Goal: Transaction & Acquisition: Purchase product/service

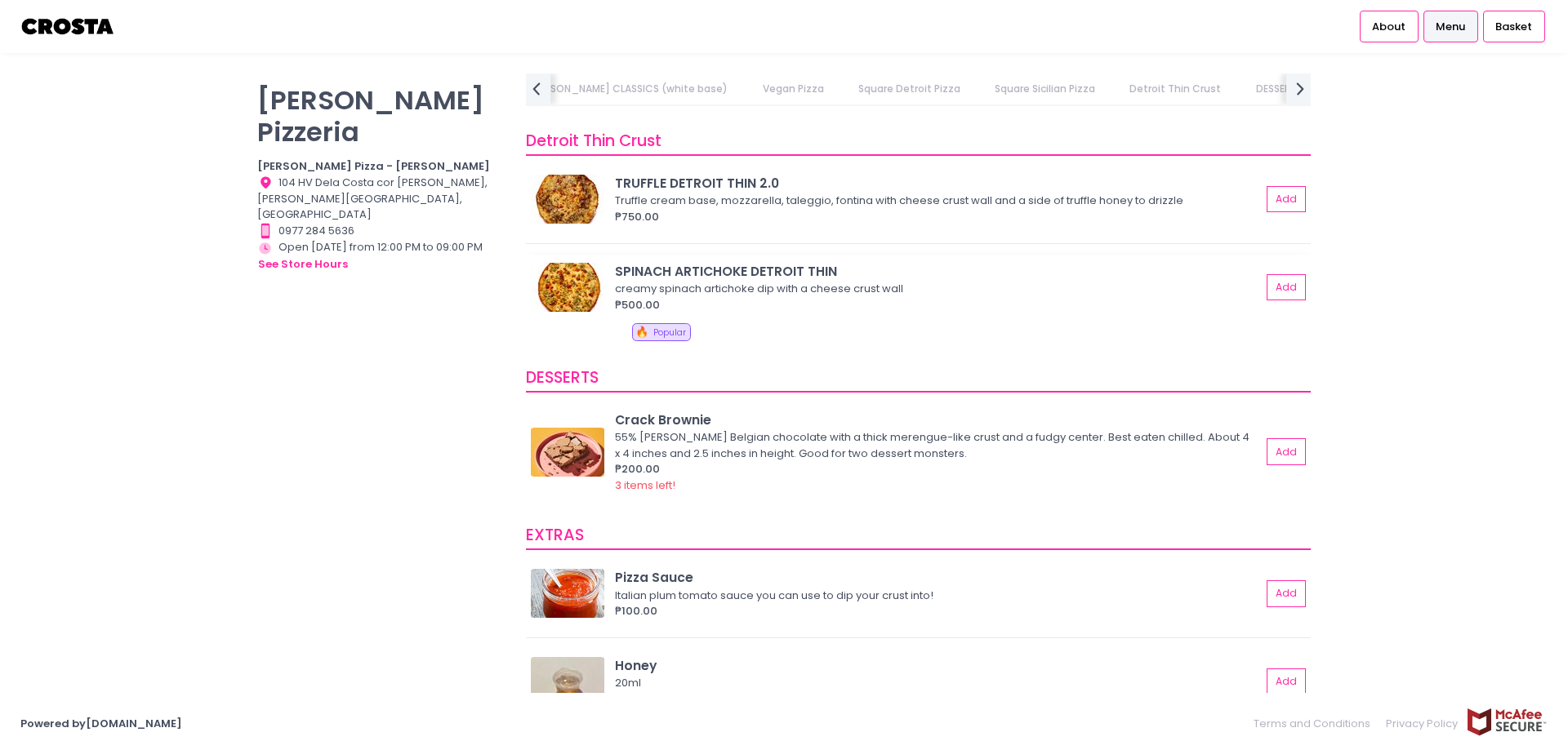
scroll to position [2775, 0]
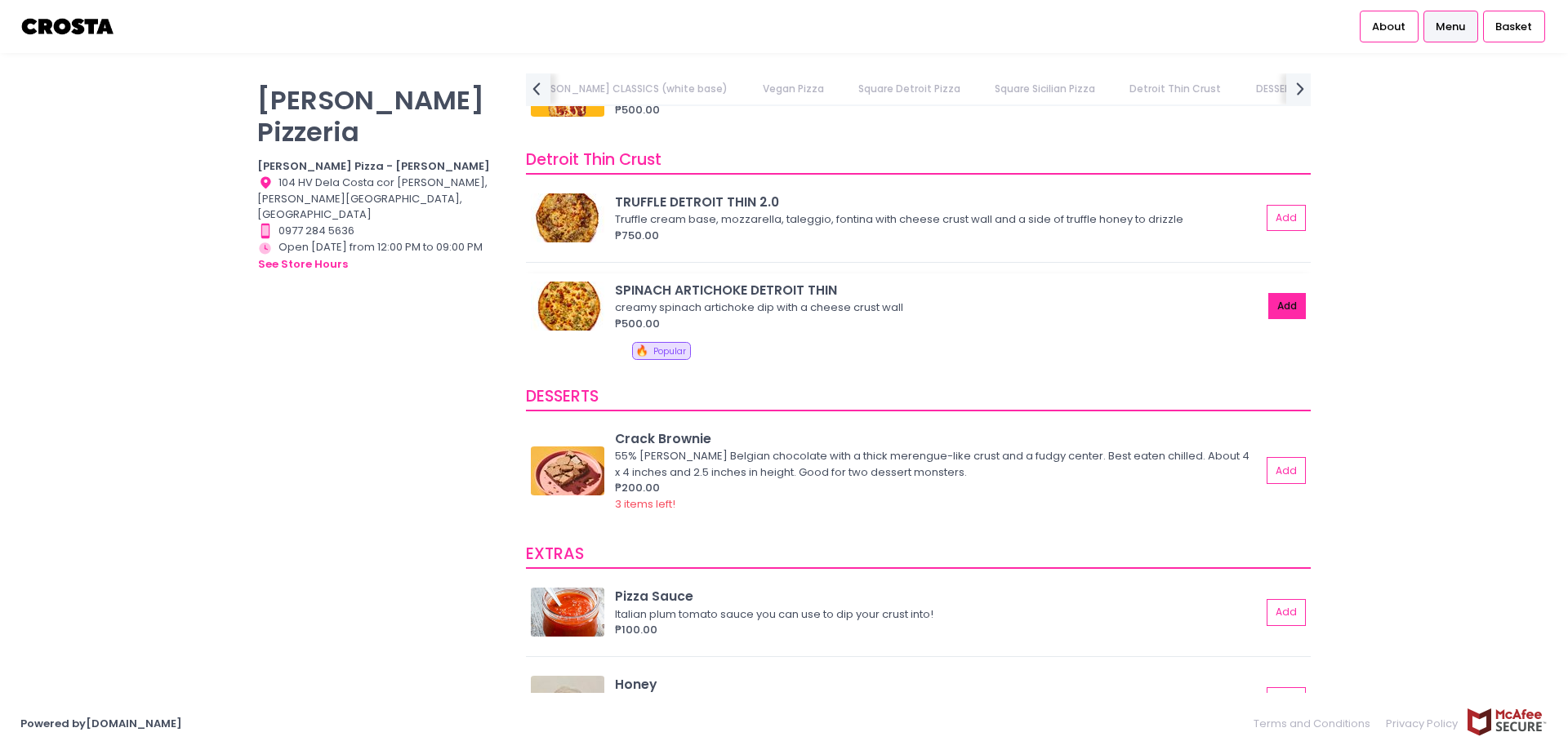
click at [1269, 304] on button "Add" at bounding box center [1287, 306] width 38 height 27
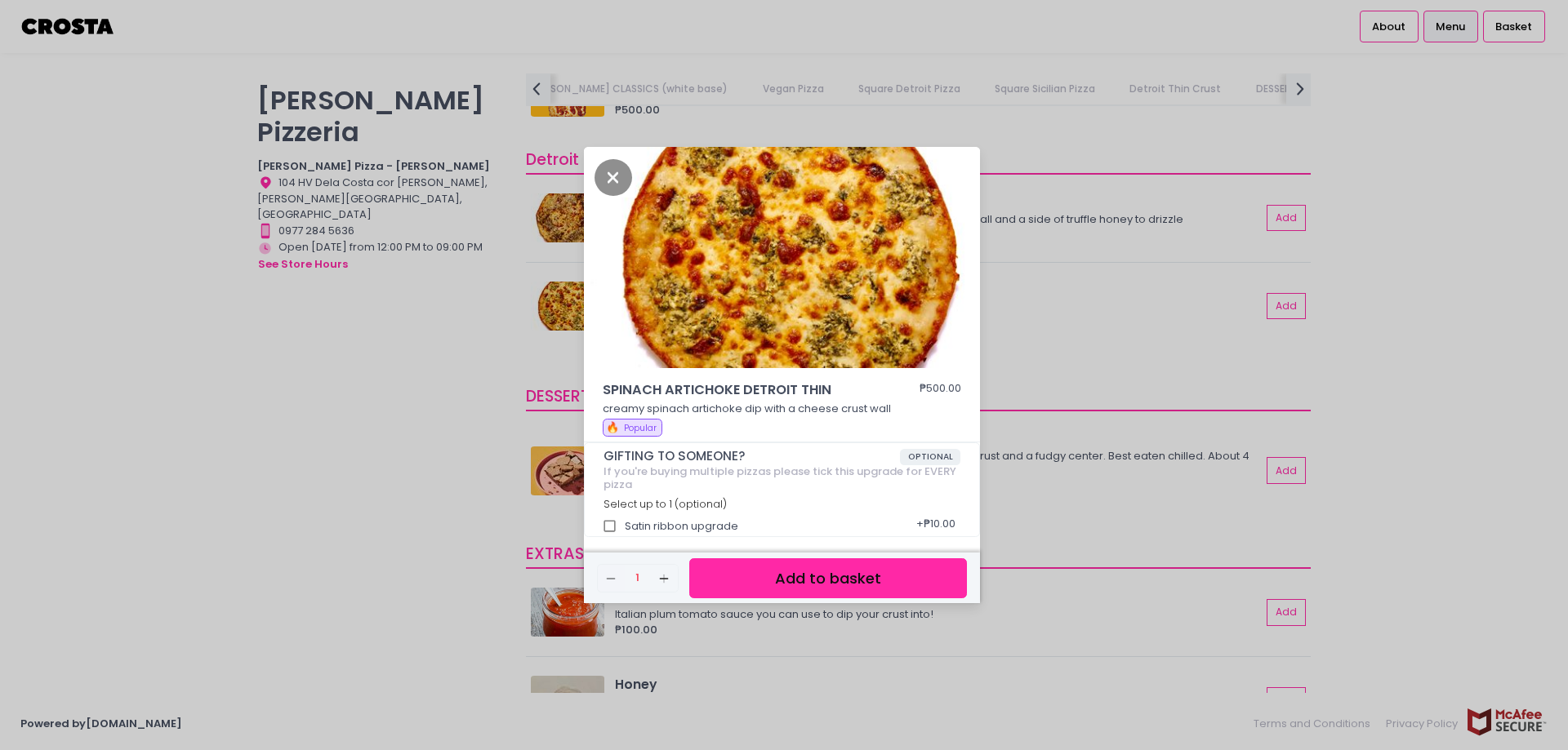
scroll to position [5, 0]
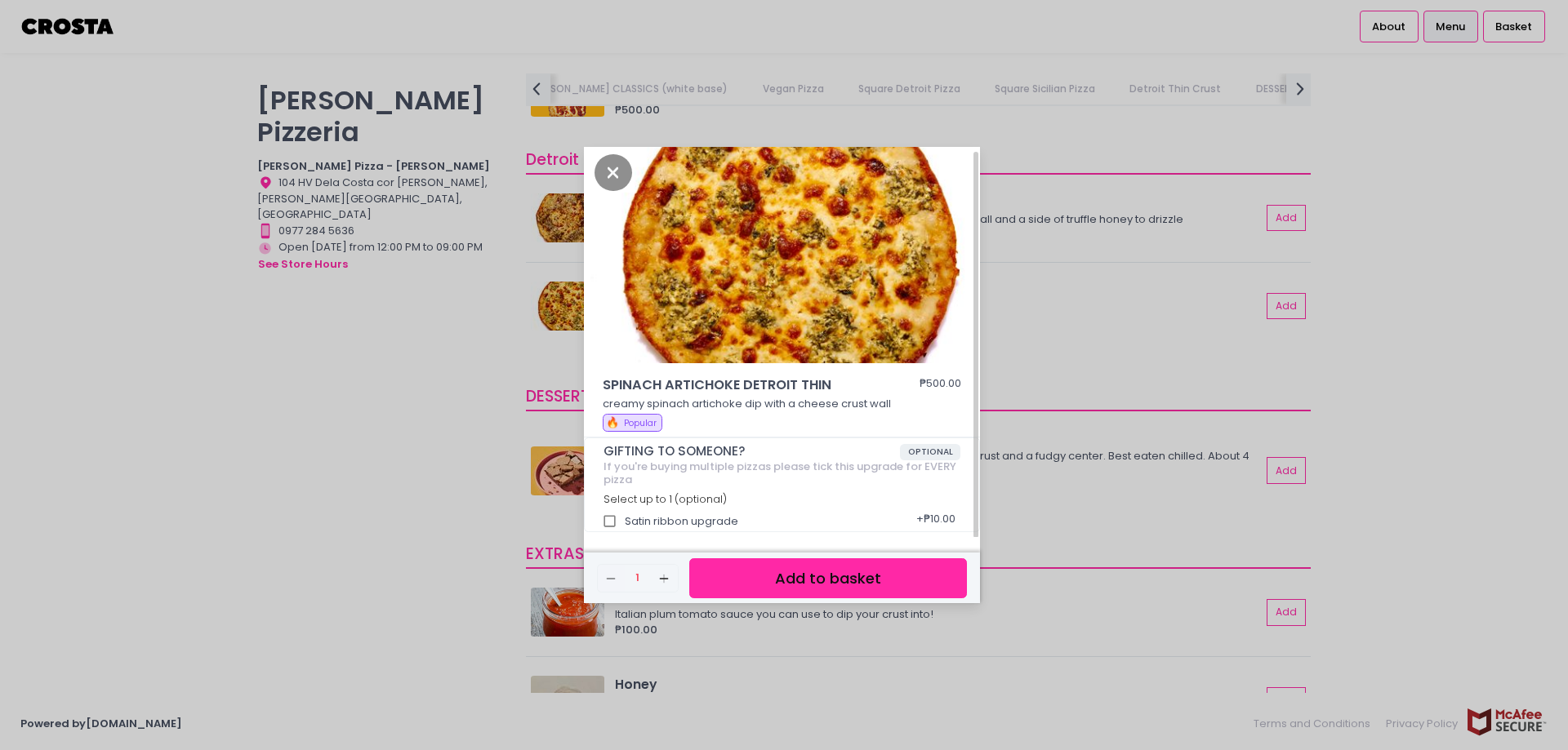
click at [816, 580] on button "Add to basket" at bounding box center [828, 578] width 278 height 40
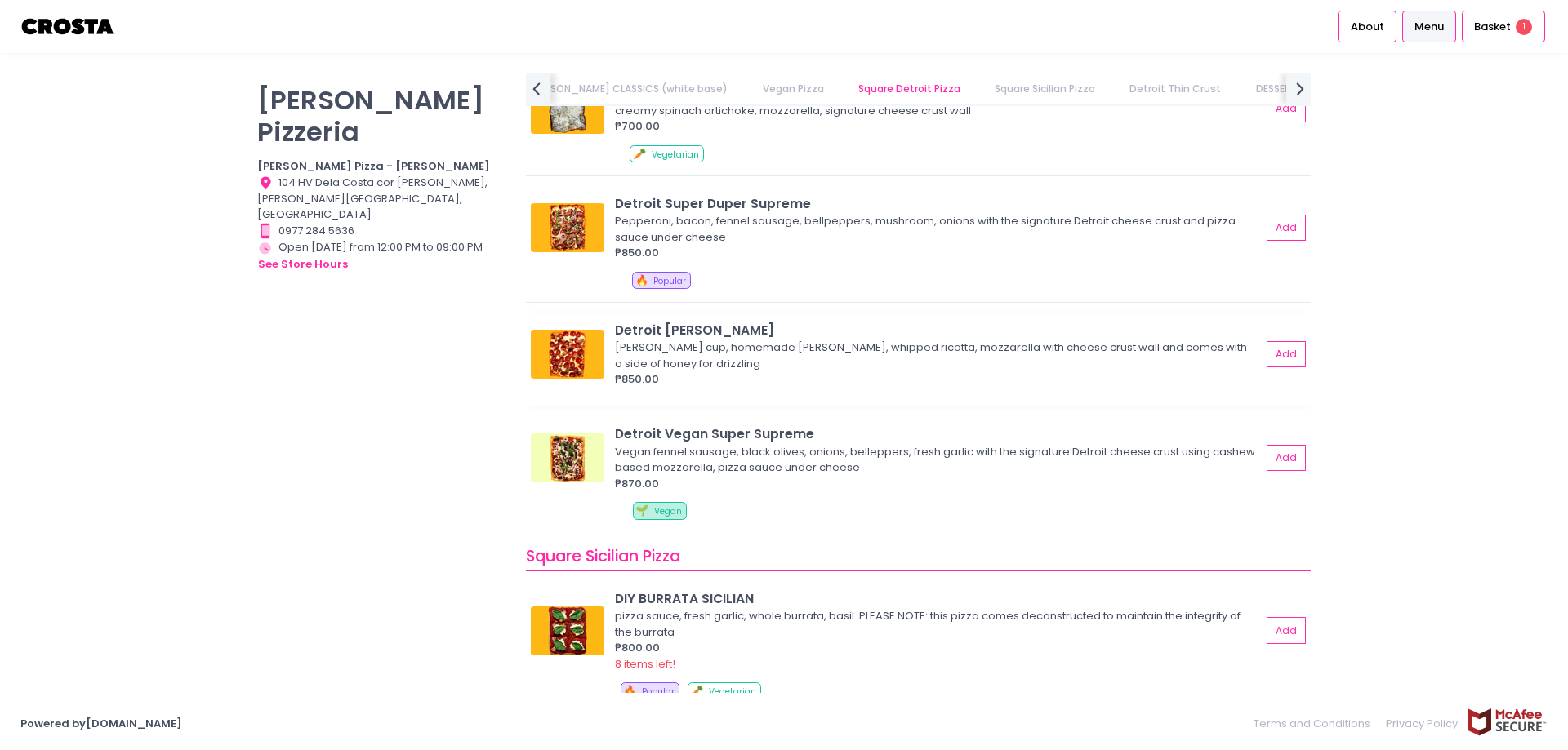
scroll to position [1796, 0]
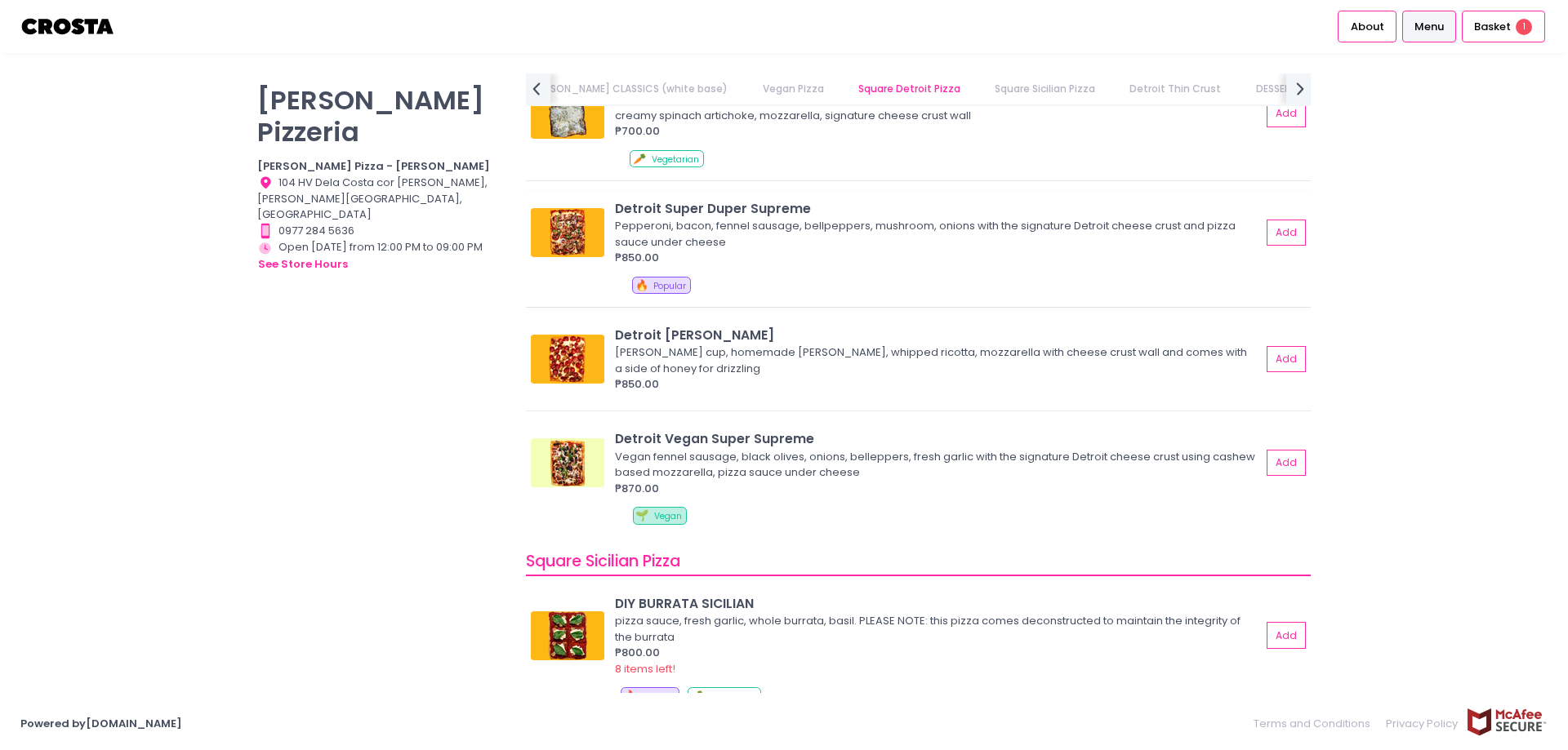
click at [1293, 235] on div "Detroit Super Duper Supreme Pepperoni, bacon, fennel sausage, bellpeppers, mush…" at bounding box center [918, 249] width 785 height 115
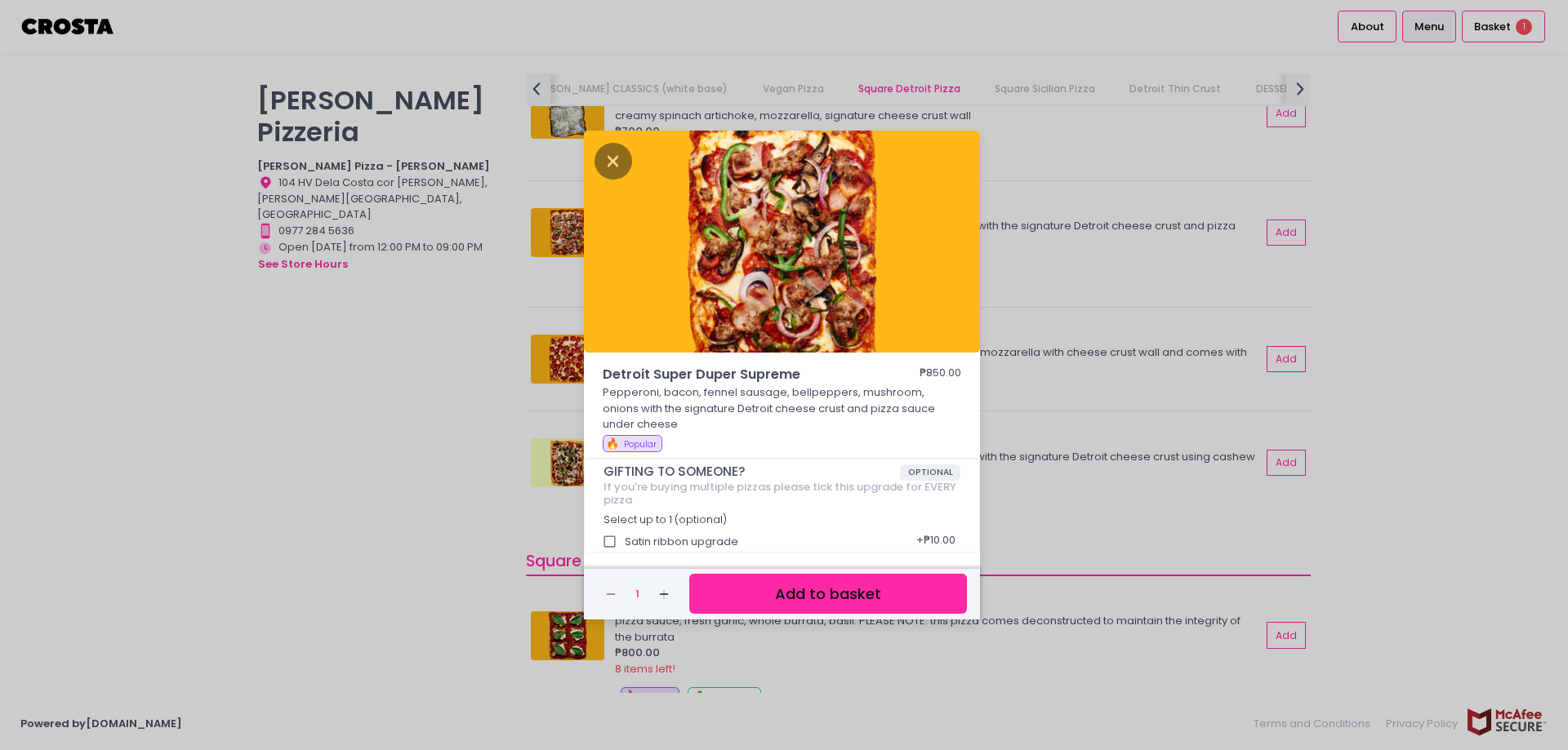
click at [835, 597] on button "Add to basket" at bounding box center [828, 593] width 278 height 40
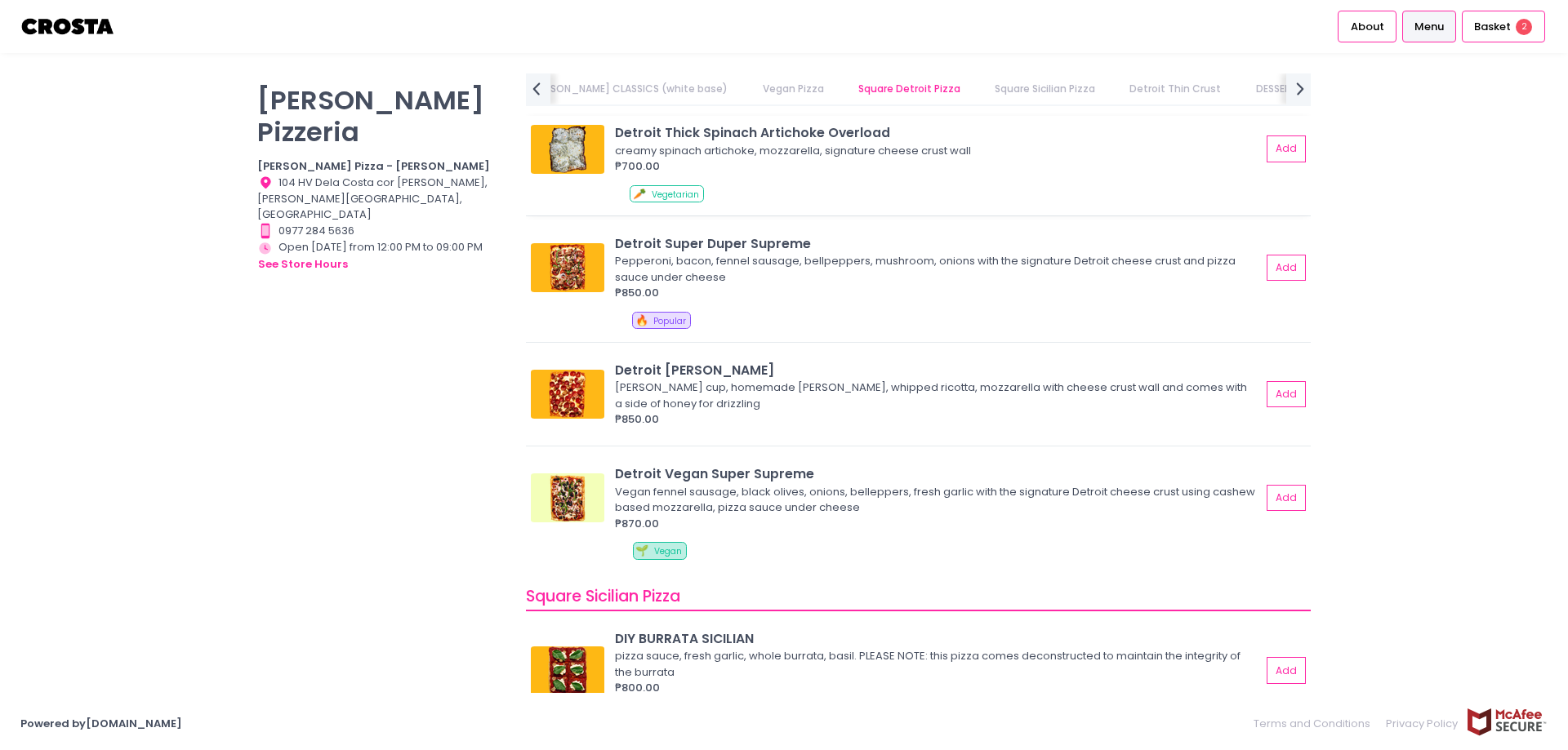
scroll to position [1714, 0]
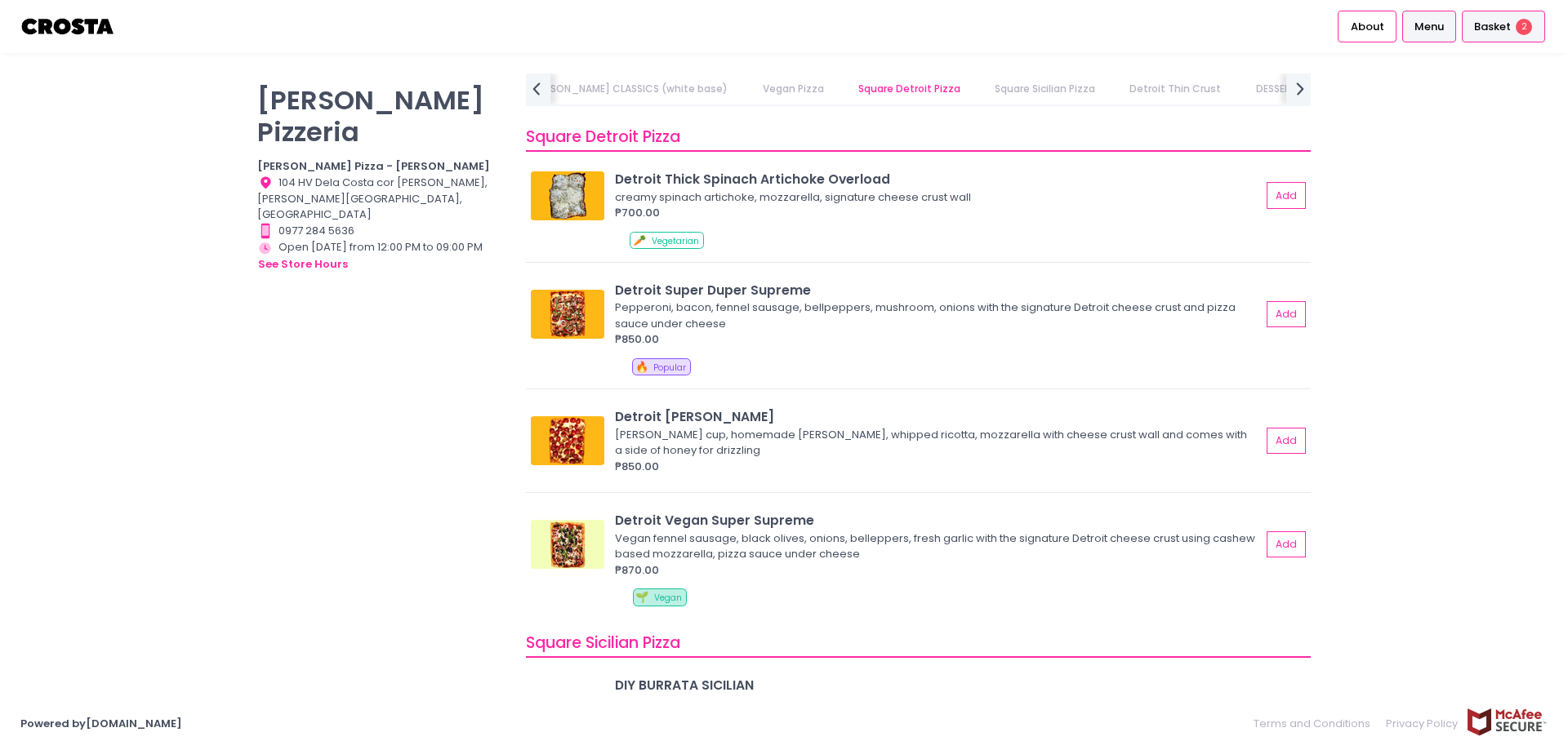
click at [1486, 26] on span "Basket" at bounding box center [1493, 26] width 37 height 17
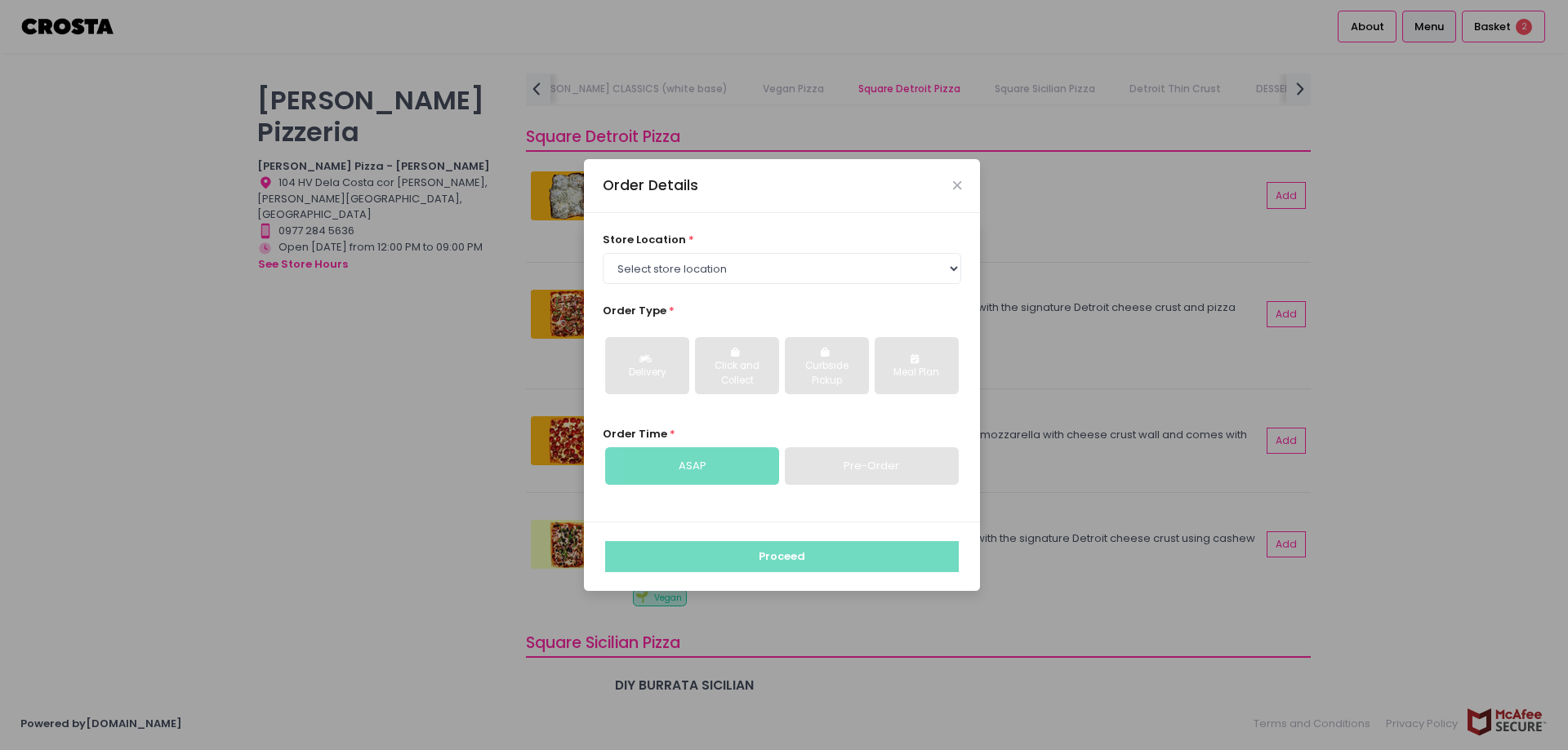
click at [765, 287] on div "store location * Select store location Crosta Pizza - Salcedo Crosta Pizza - Sa…" at bounding box center [781, 367] width 396 height 309
click at [776, 267] on select "Select store location Crosta Pizza - Salcedo Crosta Pizza - San Juan" at bounding box center [782, 268] width 359 height 31
select select "65090bae48156caed44a5eb4"
click at [603, 253] on select "Select store location Crosta Pizza - Salcedo Crosta Pizza - San Juan" at bounding box center [782, 268] width 359 height 31
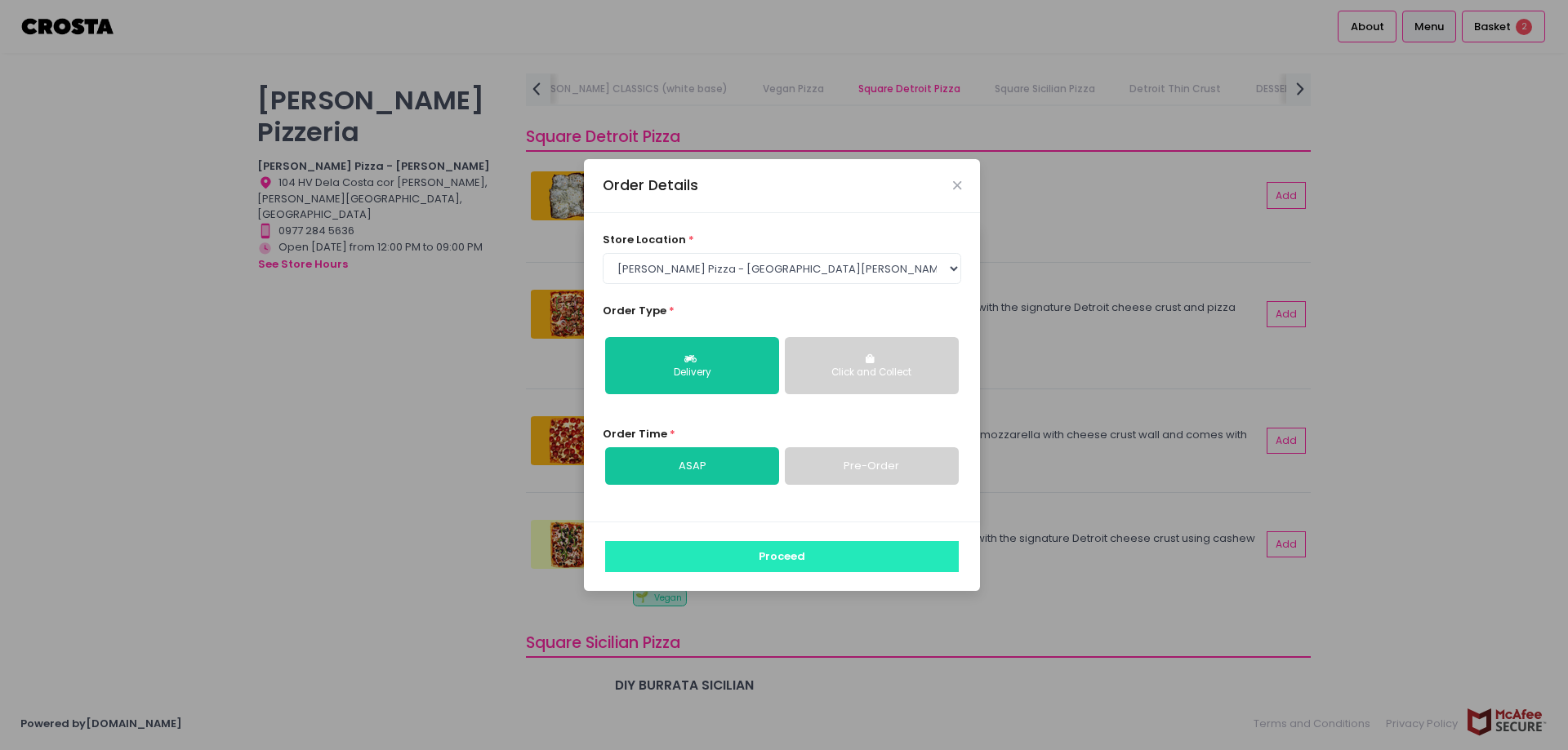
click at [779, 562] on button "Proceed" at bounding box center [781, 556] width 354 height 31
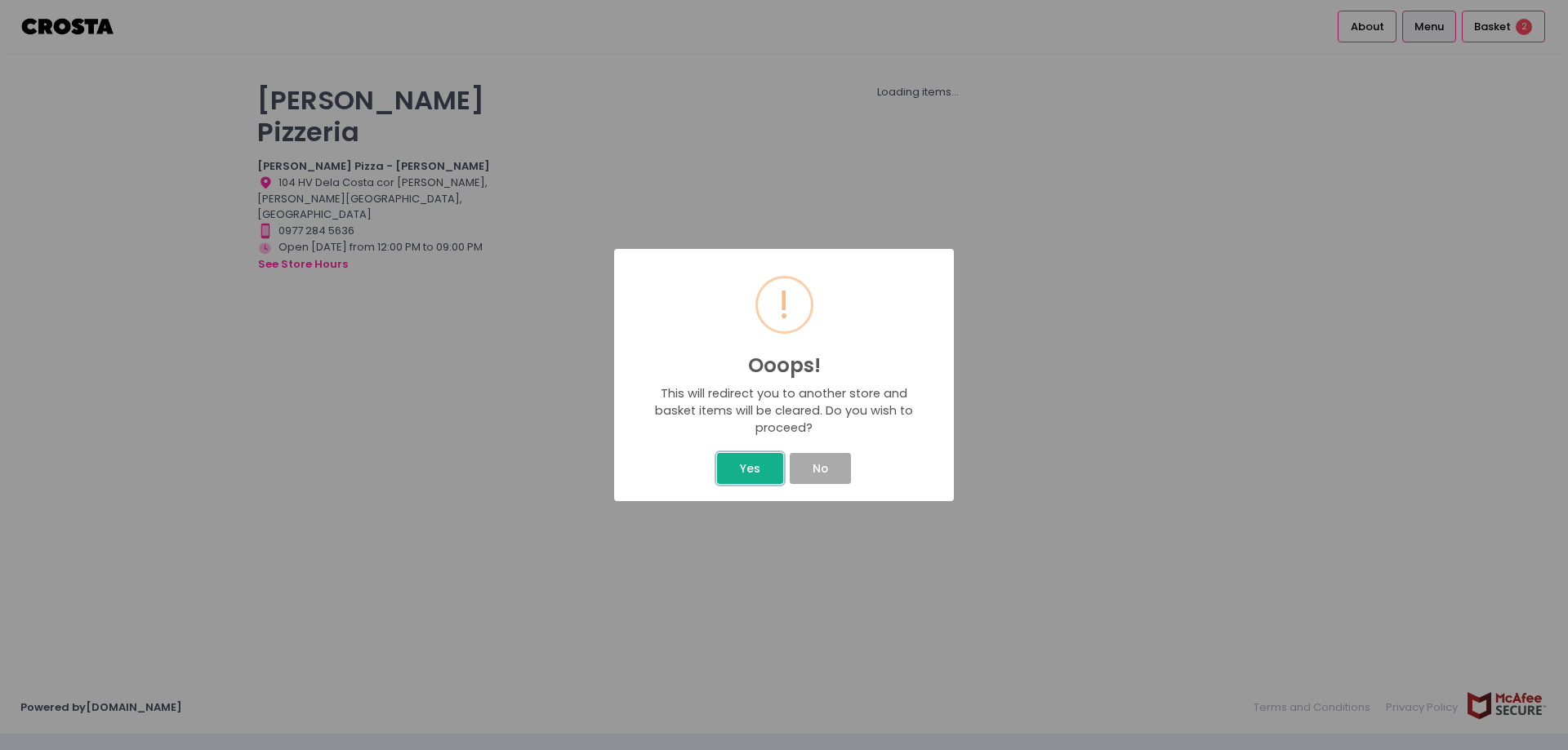
click at [734, 472] on button "Yes" at bounding box center [750, 468] width 65 height 31
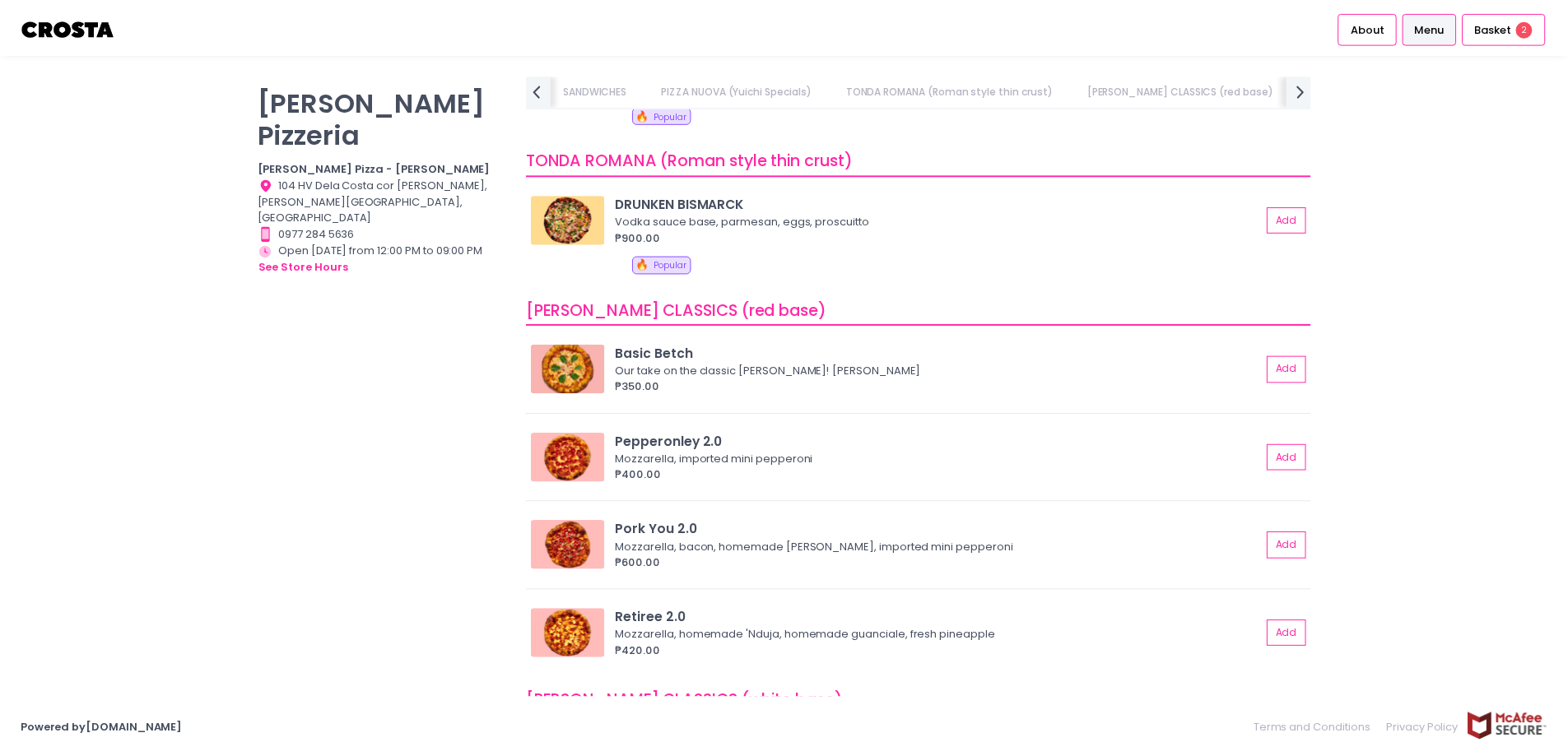
scroll to position [412, 0]
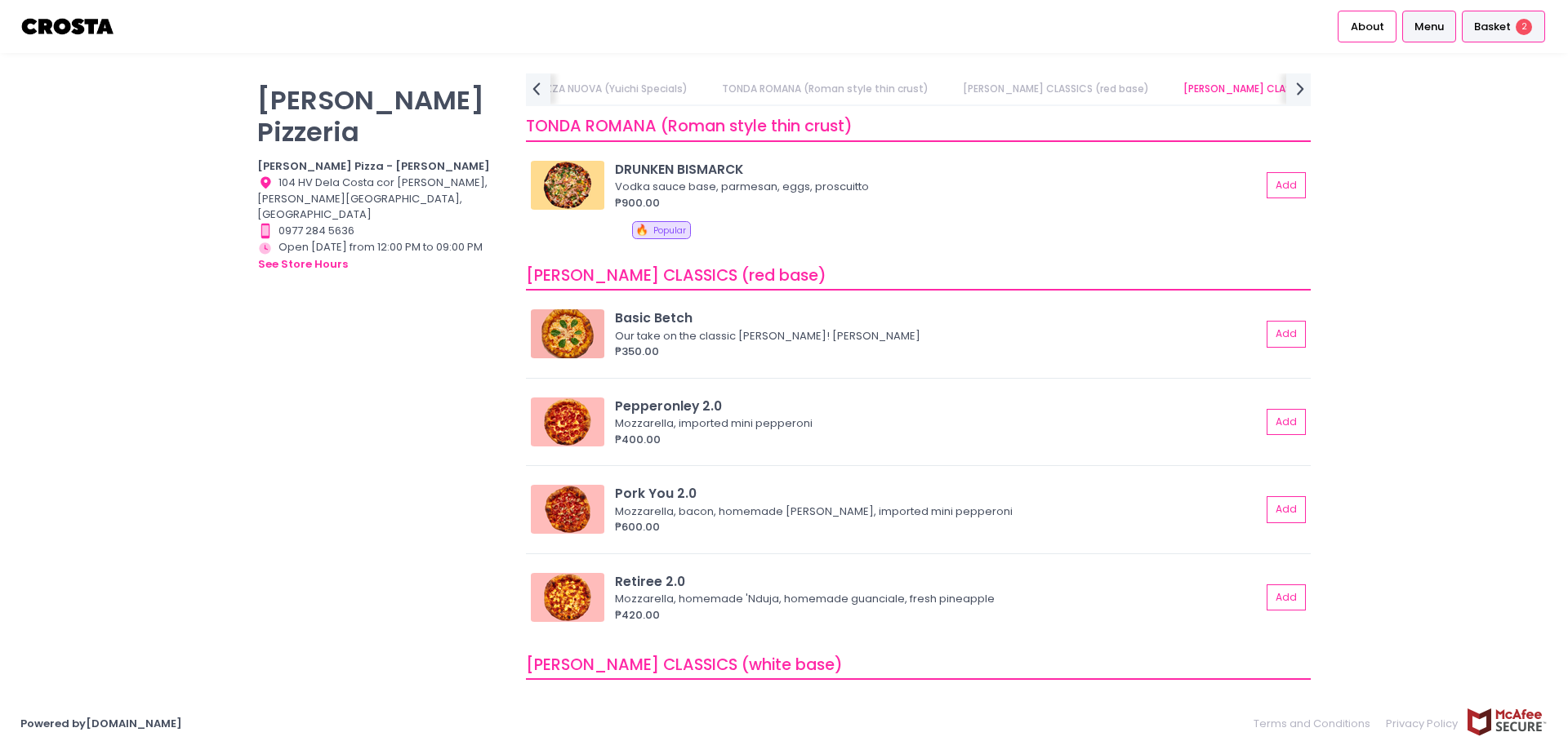
click at [1489, 25] on span "Basket" at bounding box center [1493, 26] width 37 height 17
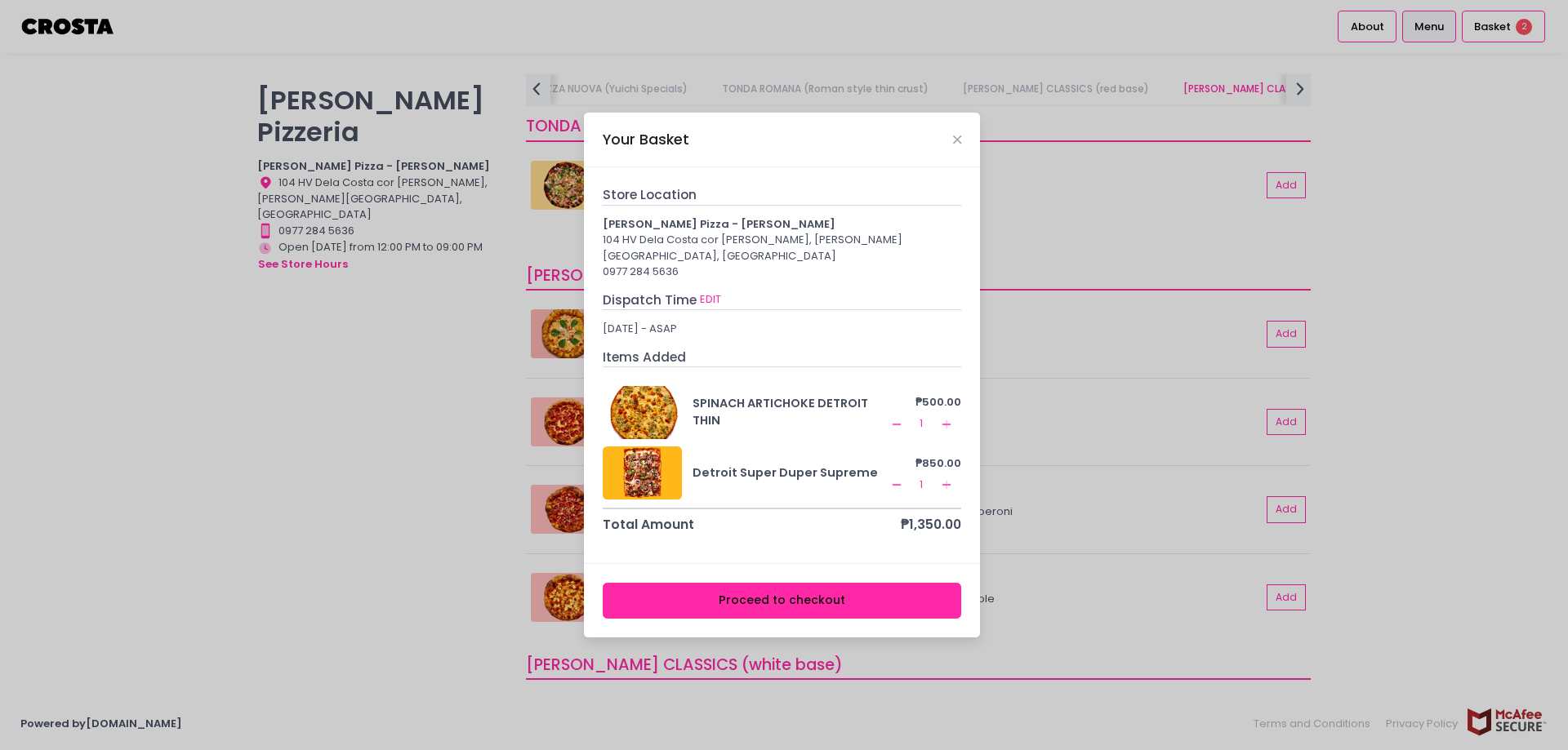
click at [788, 593] on button "Proceed to checkout" at bounding box center [782, 601] width 359 height 37
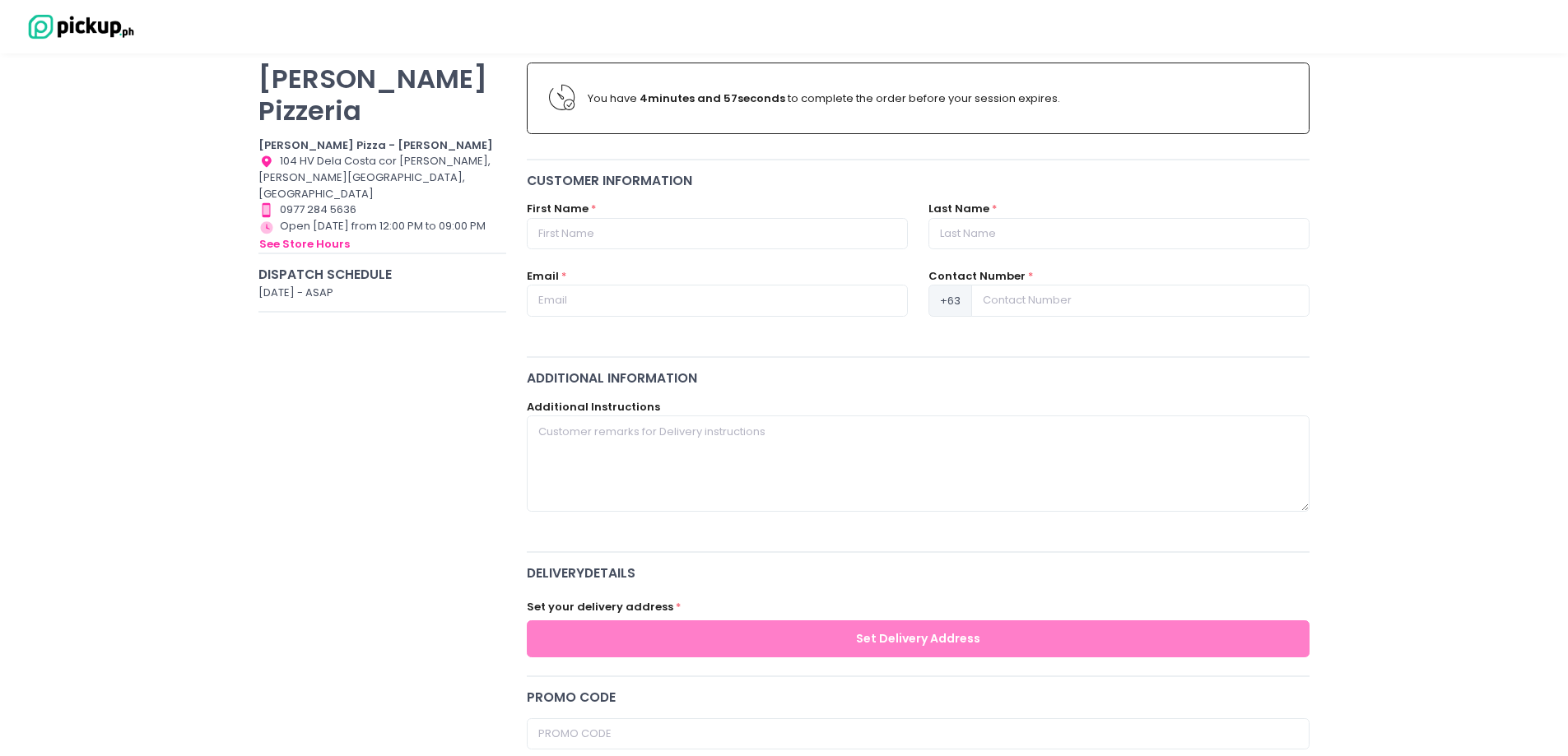
scroll to position [165, 0]
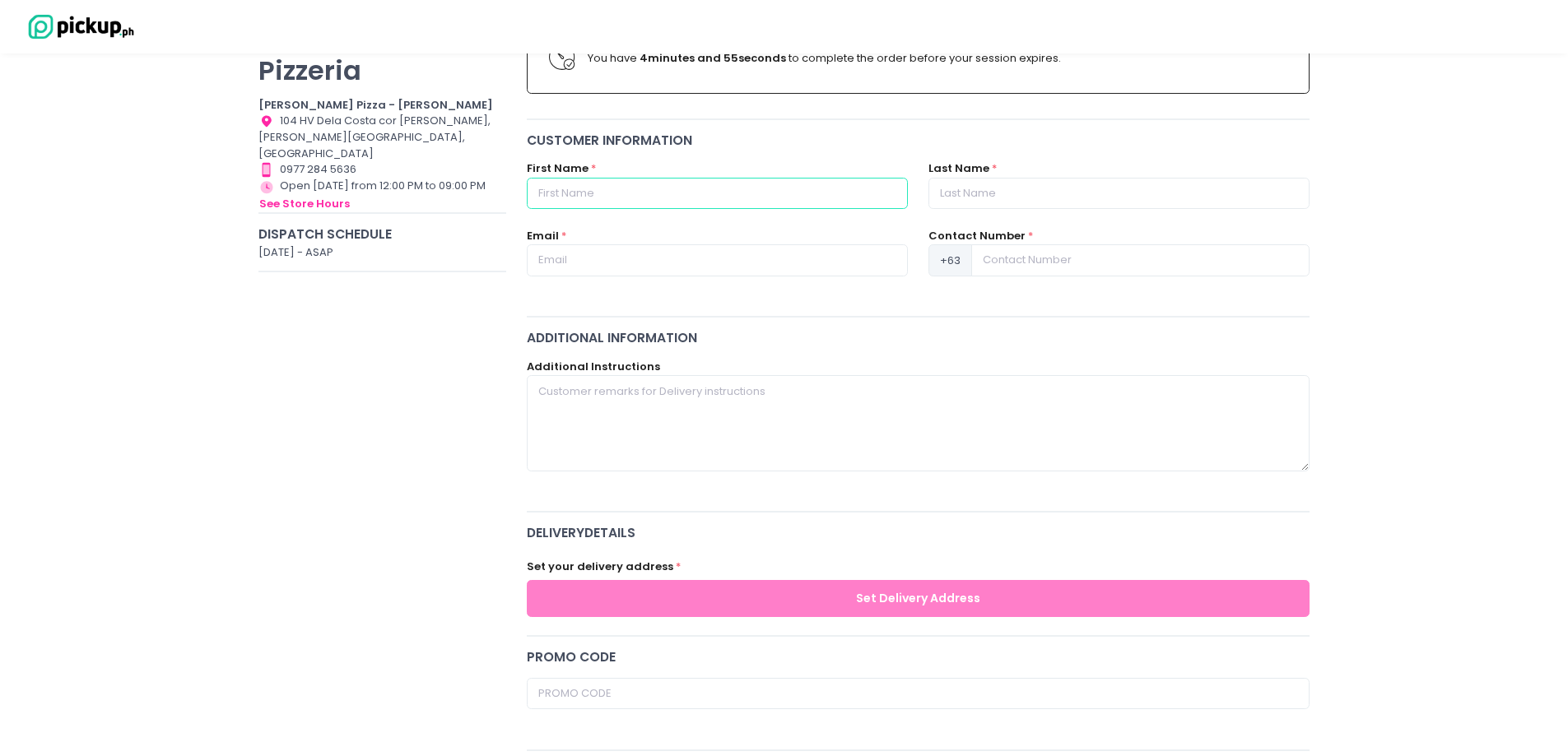
click at [655, 188] on input "text" at bounding box center [717, 193] width 381 height 31
type input "David Angelo"
type input "Nepomuceno"
type input "davidneps@gmail.com"
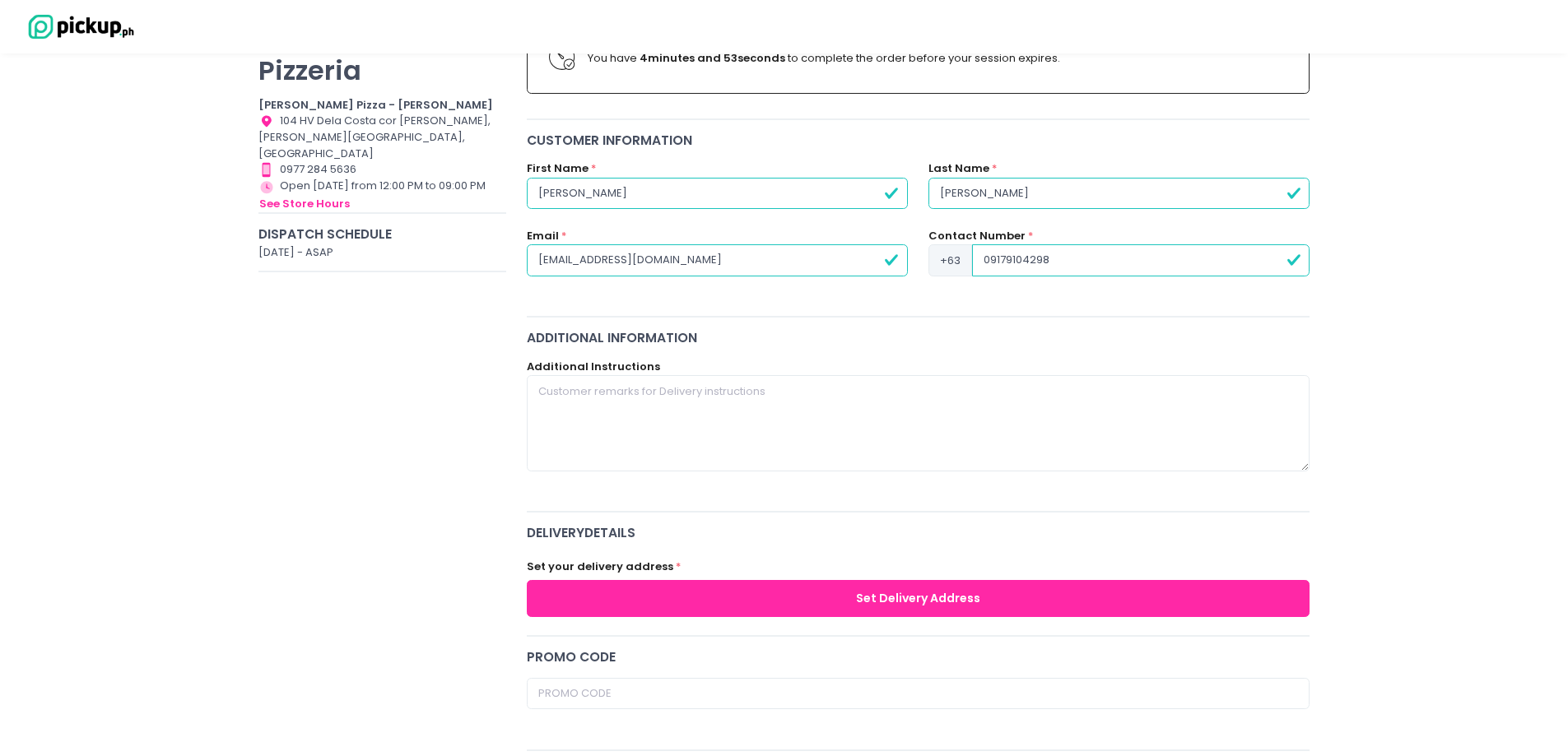
drag, startPoint x: 992, startPoint y: 259, endPoint x: 978, endPoint y: 262, distance: 14.3
click at [978, 262] on input "09179104298" at bounding box center [1140, 260] width 337 height 31
type input "9179104298"
click at [291, 465] on div "Crosta Pizzeria Crosta Pizza - Salcedo Location Created with Sketch. 104 HV Del…" at bounding box center [383, 657] width 269 height 1292
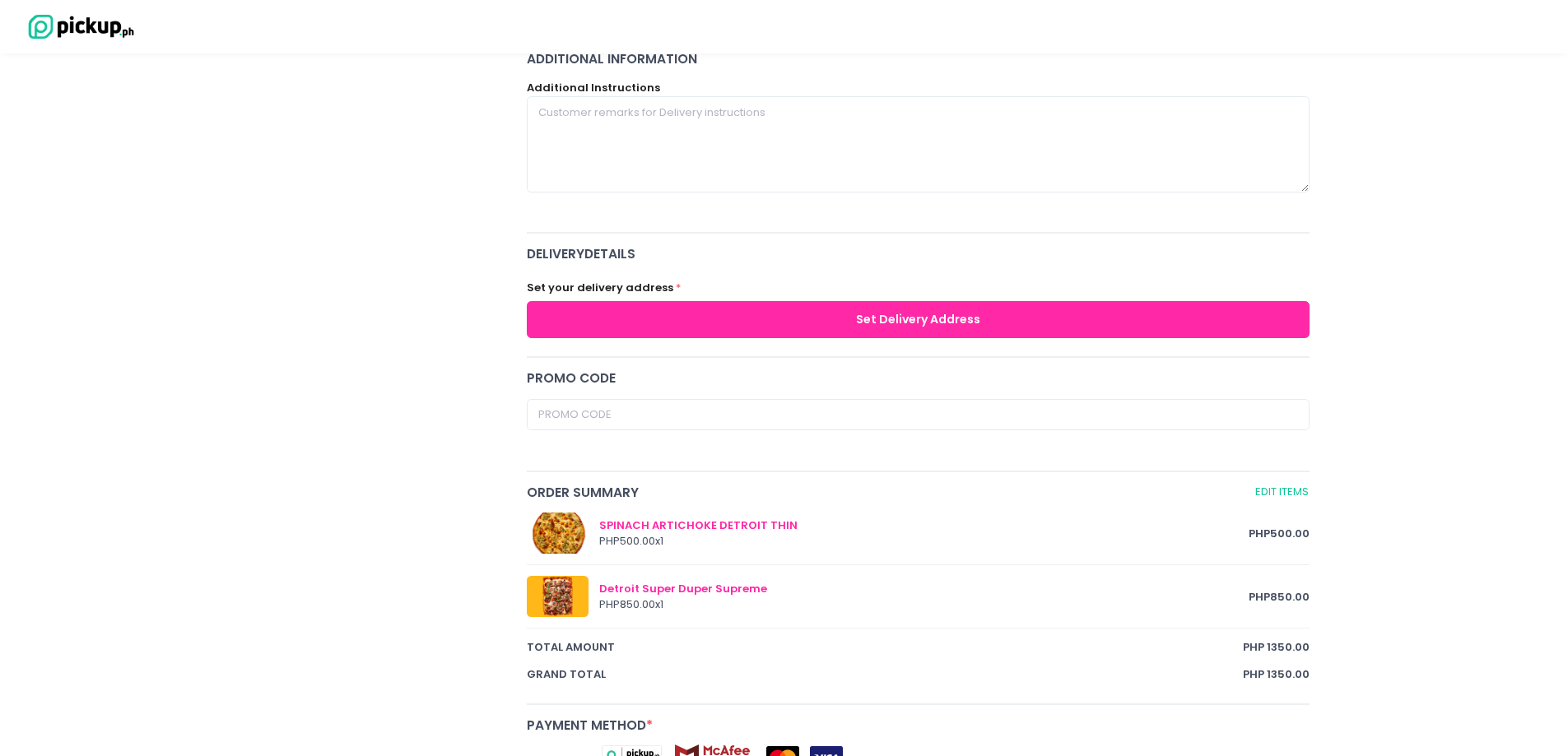
scroll to position [494, 0]
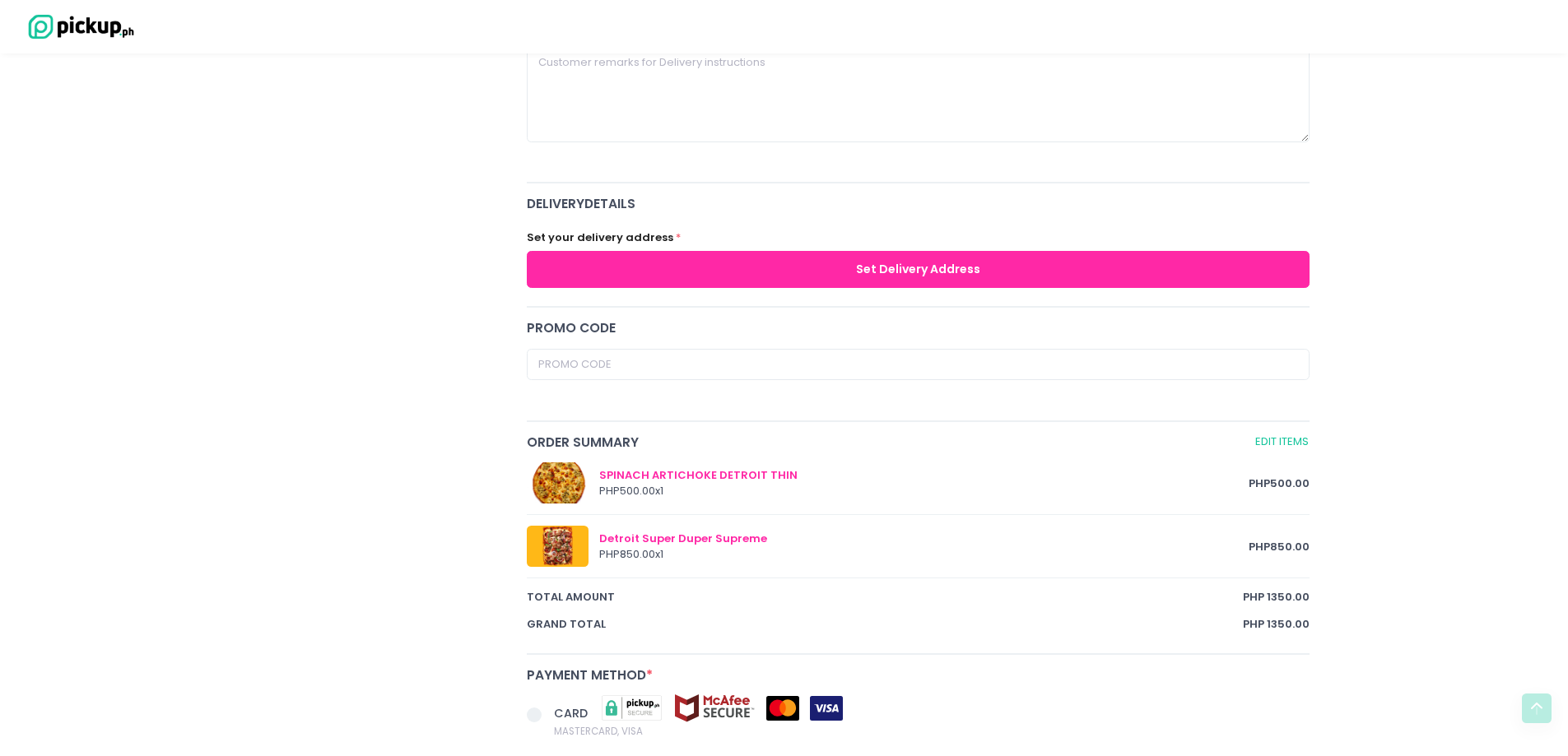
click at [754, 280] on button "Set Delivery Address" at bounding box center [918, 269] width 784 height 37
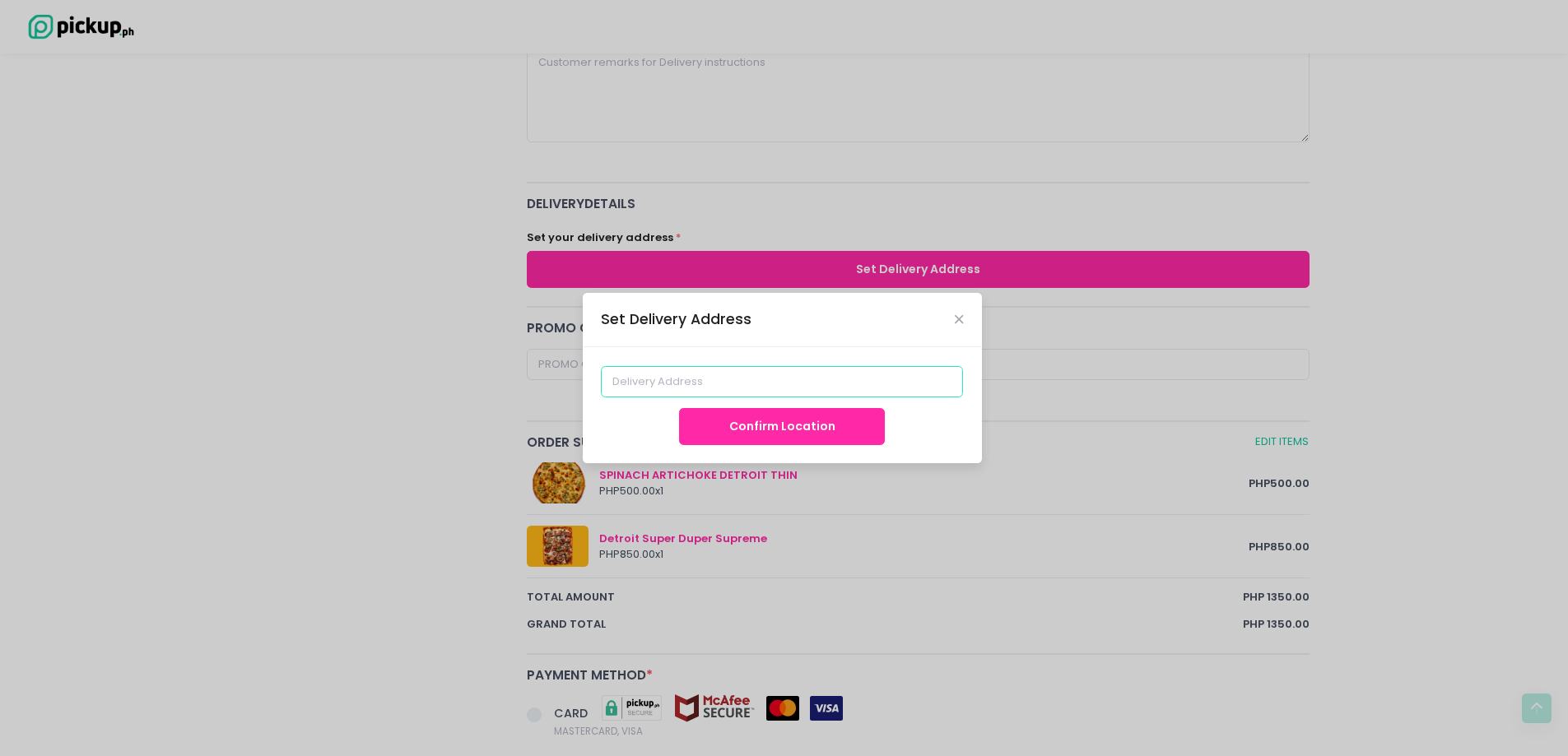
click at [704, 377] on input at bounding box center [781, 382] width 362 height 31
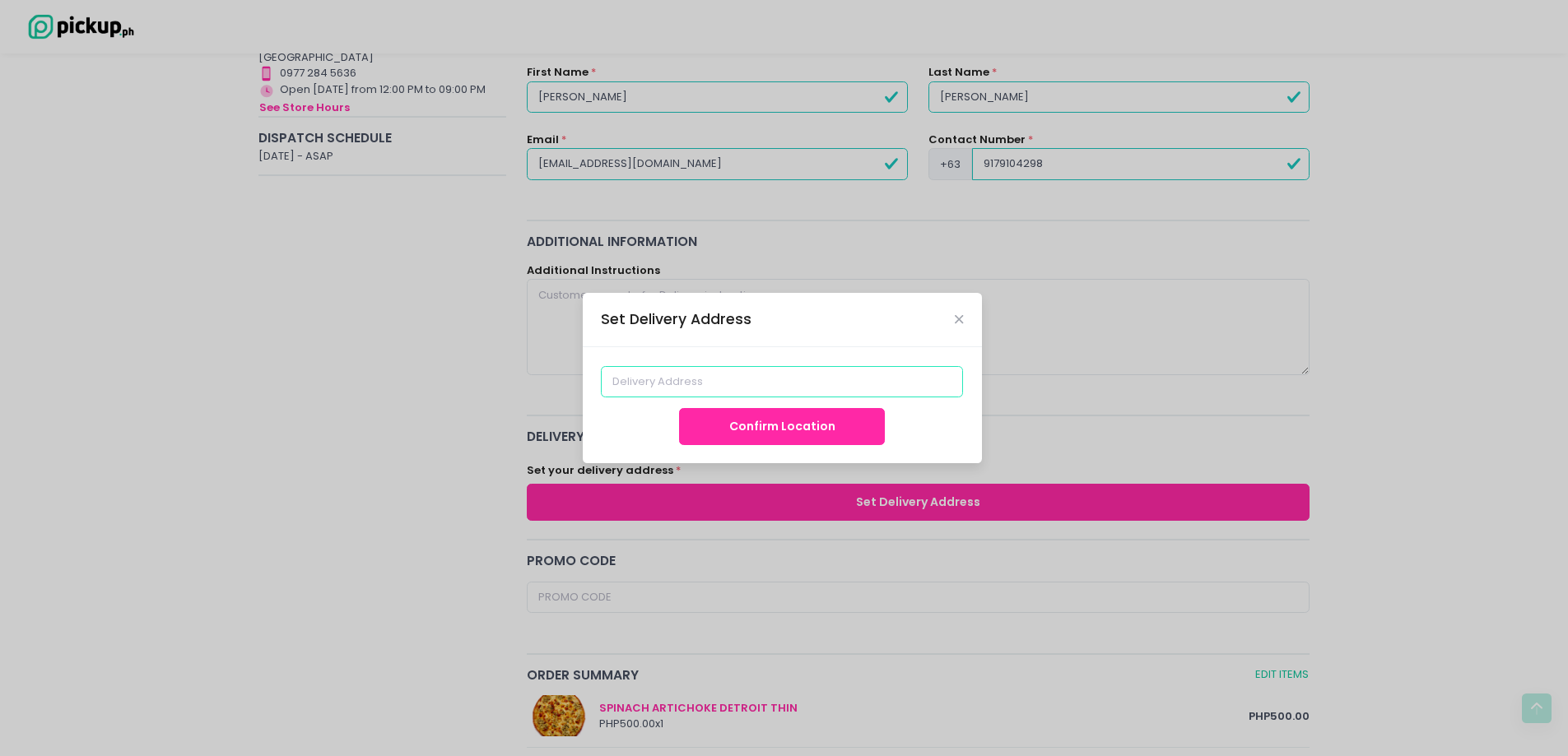
scroll to position [247, 0]
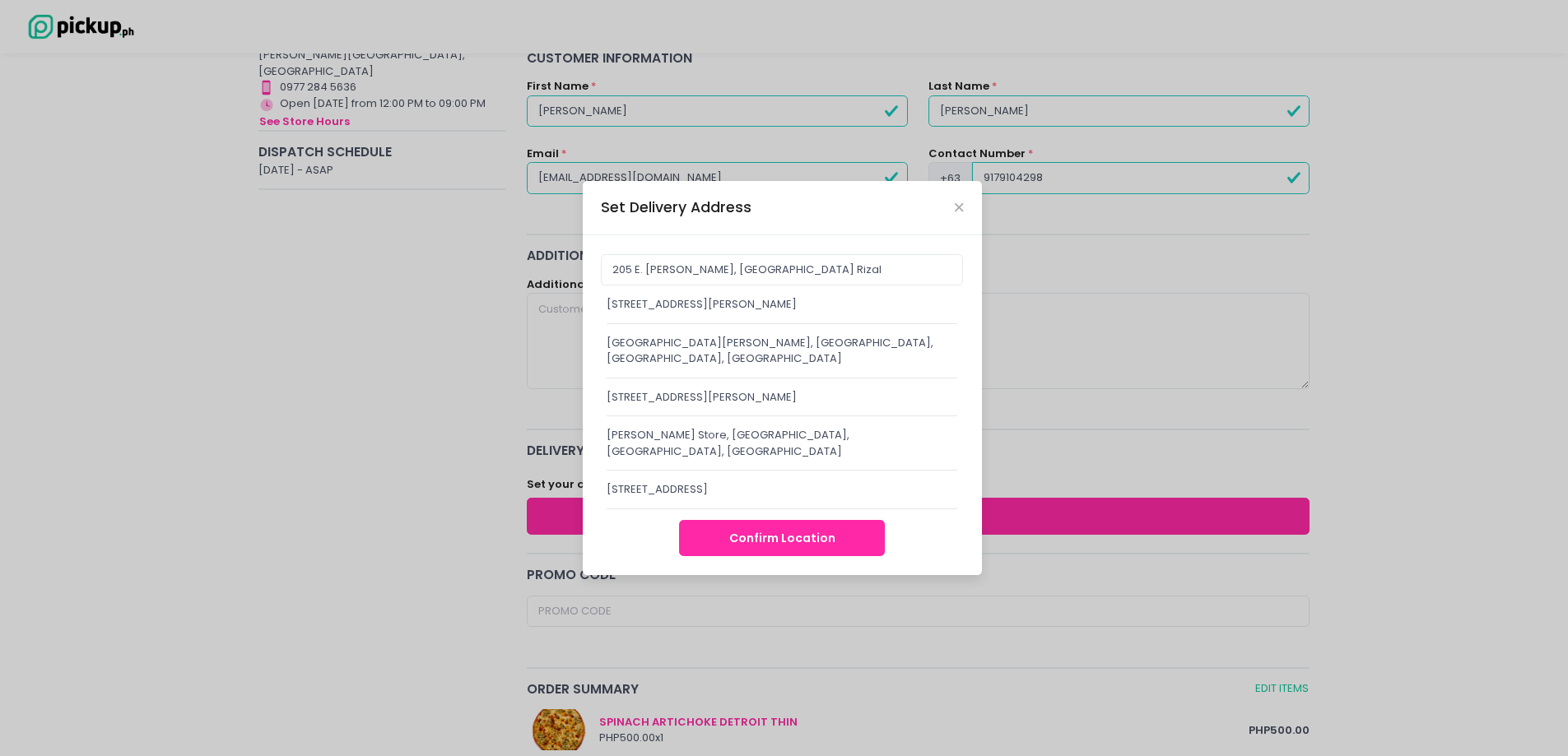
click at [687, 481] on div "205 East de la Paz Street, Angono, Rizal, Philippines" at bounding box center [782, 489] width 352 height 17
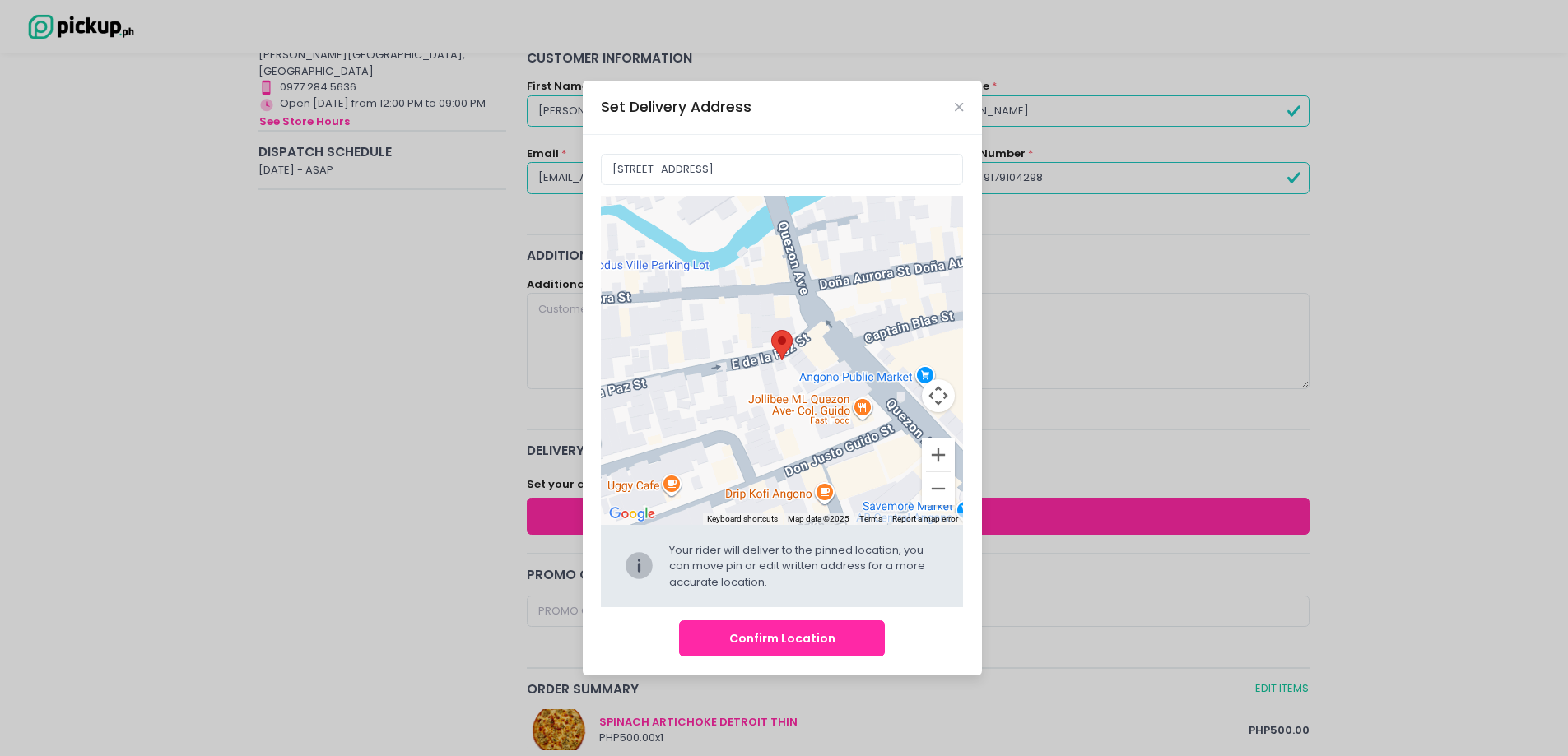
drag, startPoint x: 770, startPoint y: 389, endPoint x: 765, endPoint y: 374, distance: 15.8
click at [765, 374] on div "Move pin to edit location" at bounding box center [781, 360] width 362 height 329
type input "205 E de la Paz St, Angono, 1930 Rizal, Philippines"
click at [819, 633] on button "Confirm Location" at bounding box center [781, 639] width 206 height 37
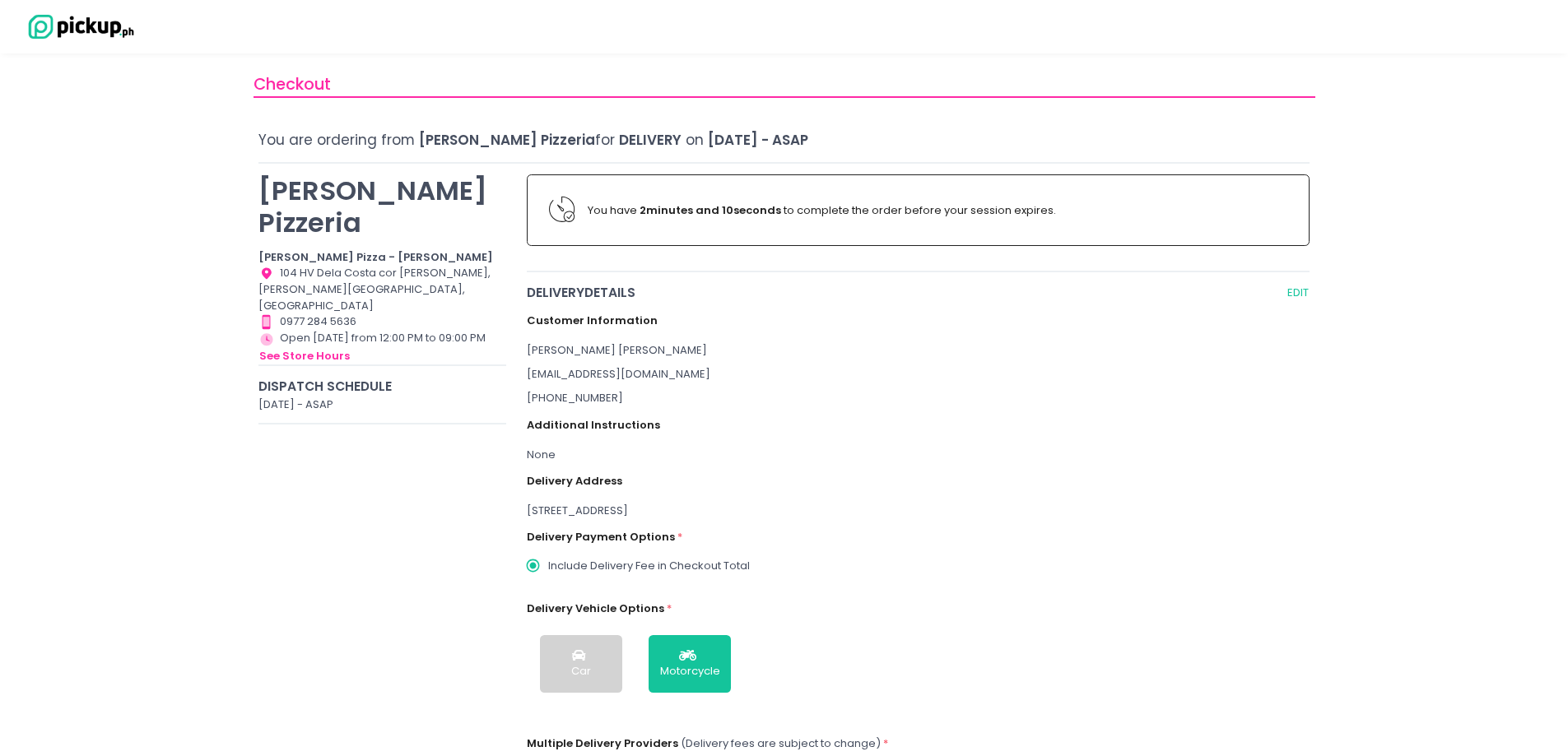
scroll to position [0, 0]
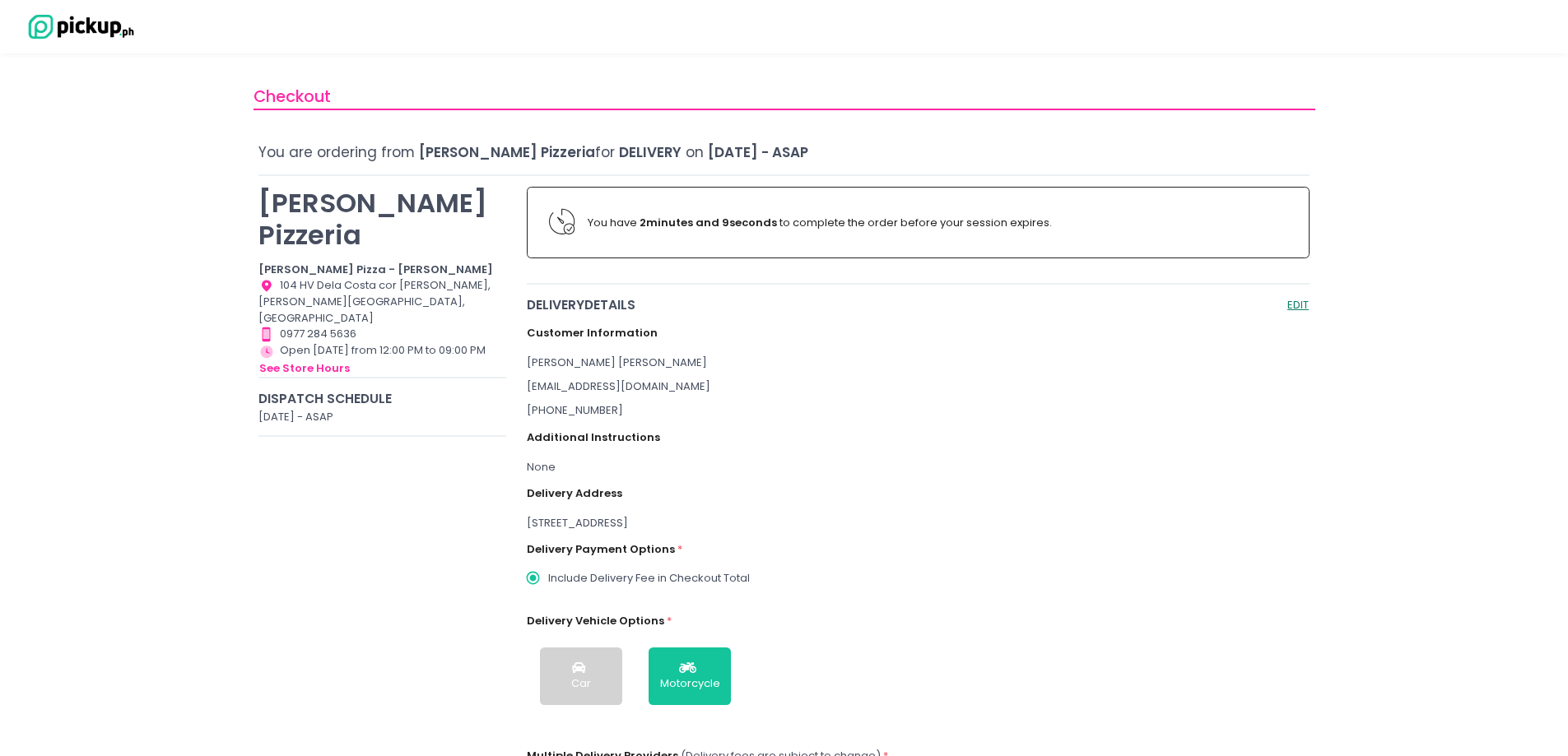
click at [1304, 302] on button "EDIT" at bounding box center [1298, 304] width 23 height 19
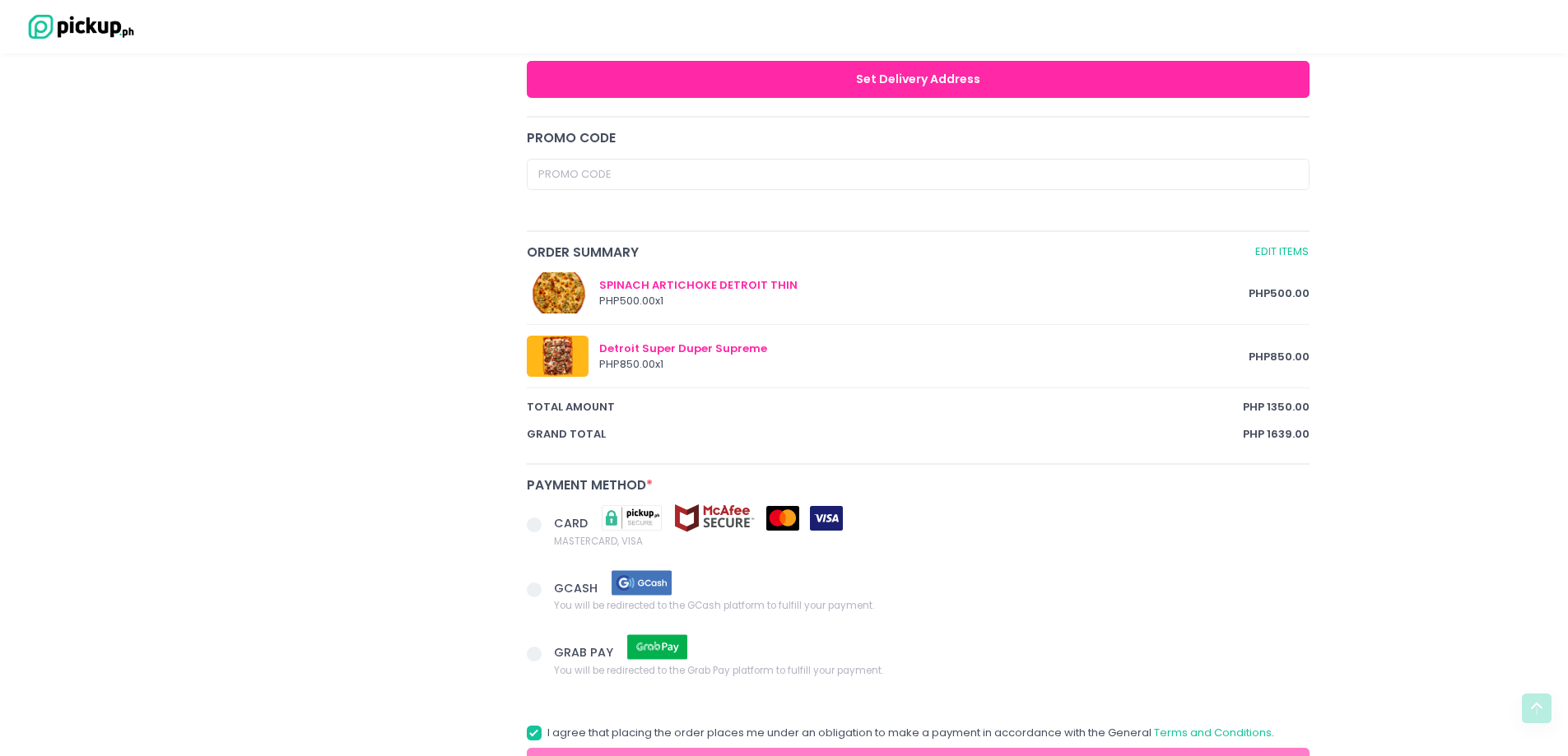
scroll to position [808, 0]
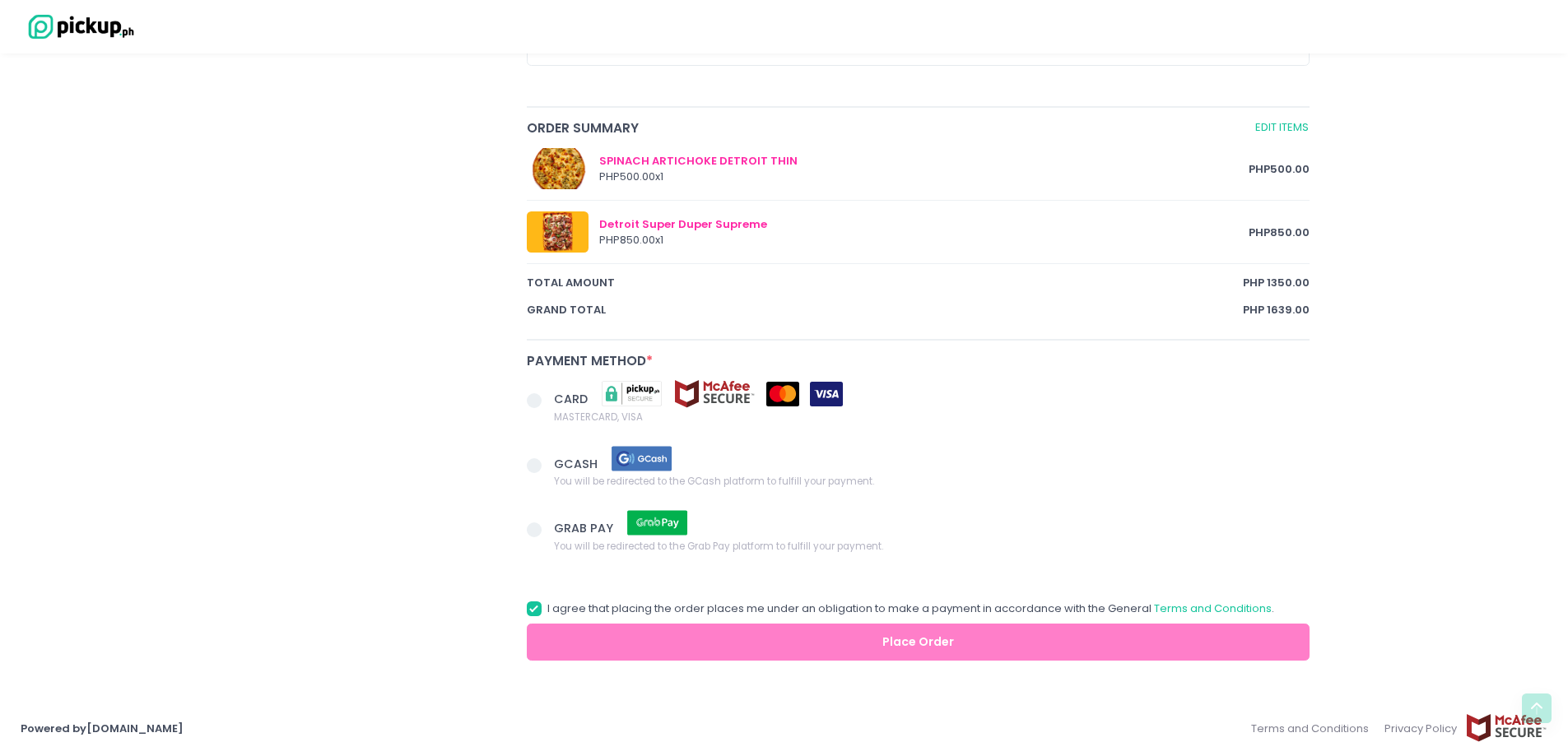
click at [100, 34] on img at bounding box center [78, 27] width 116 height 28
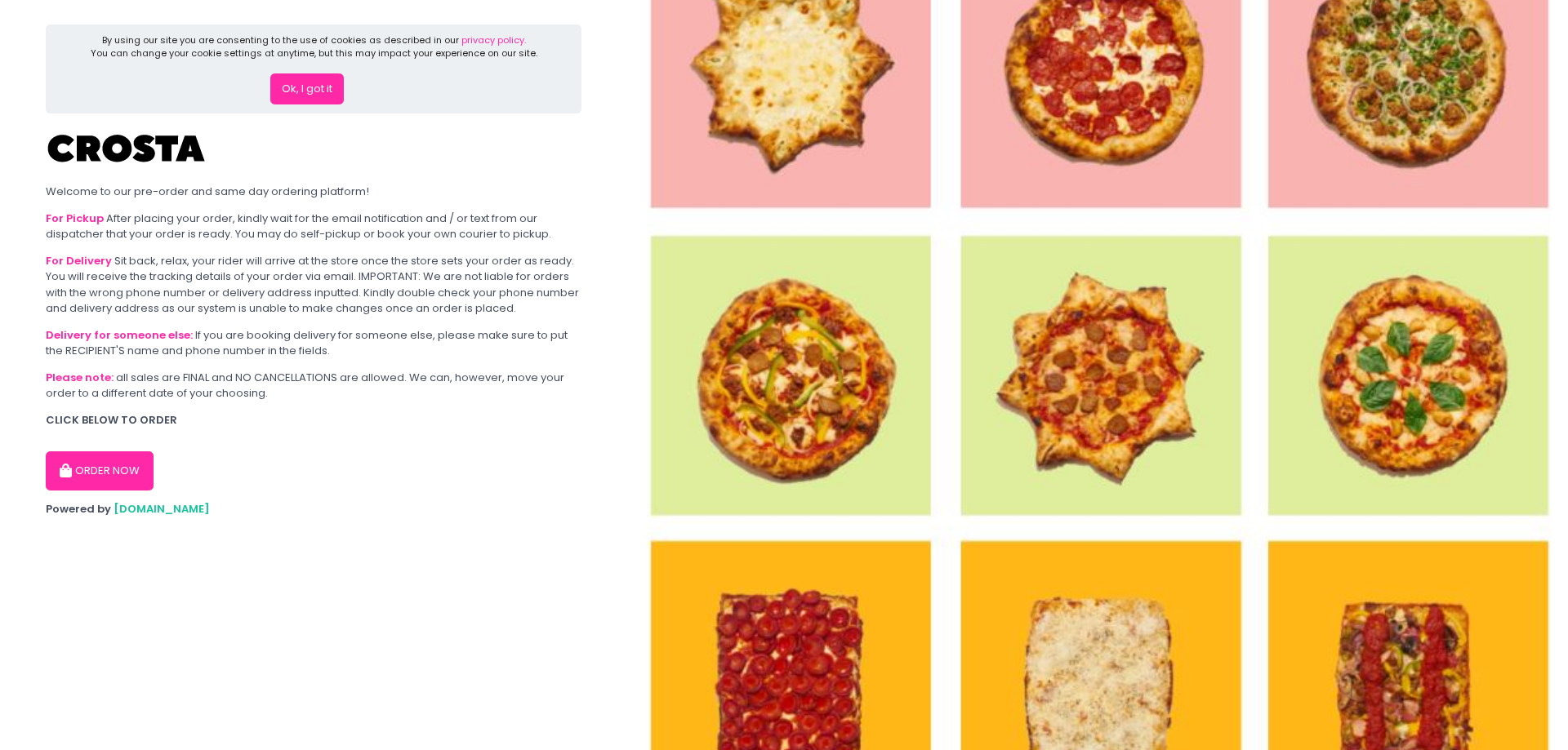
click at [83, 469] on button "ORDER NOW" at bounding box center [100, 471] width 108 height 39
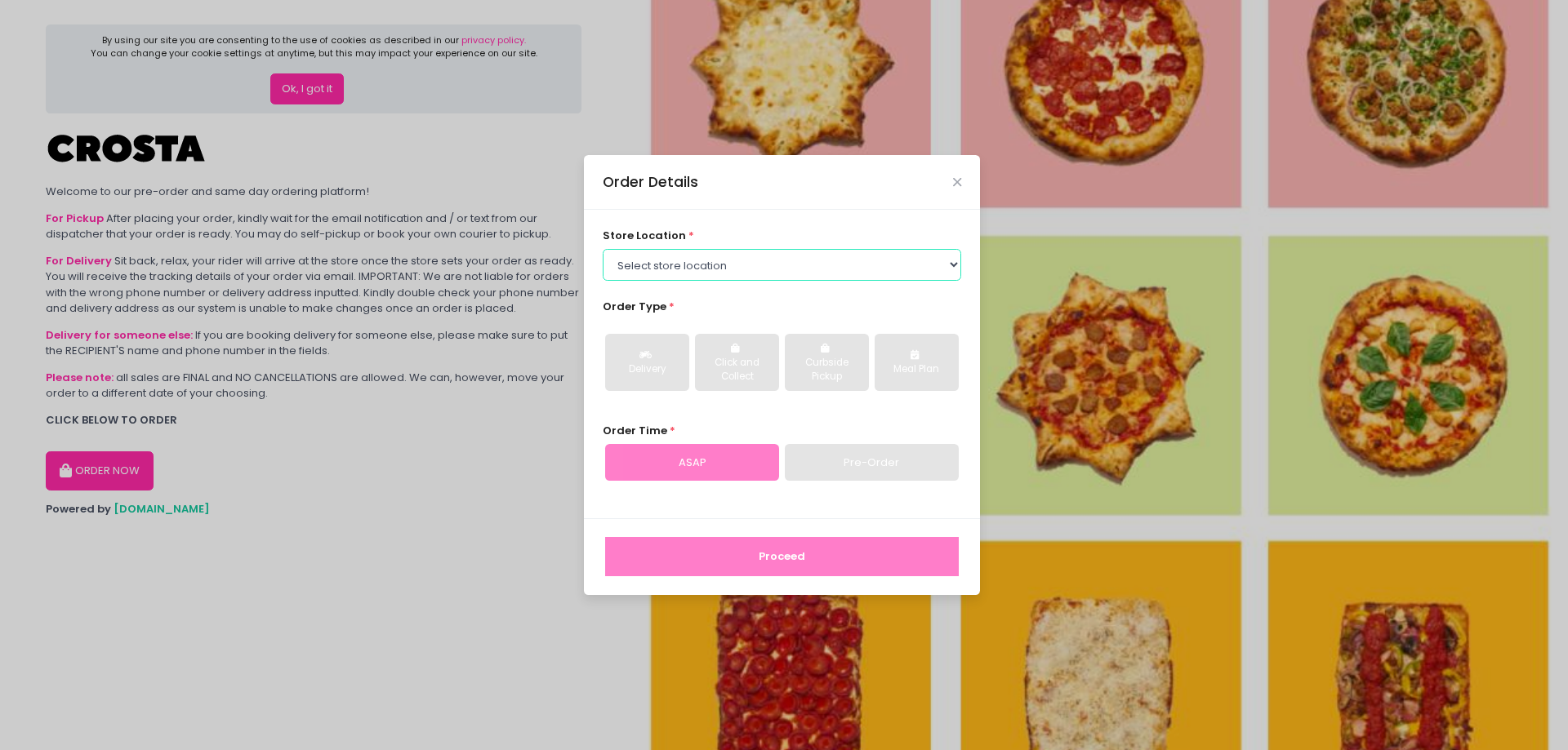
click at [712, 258] on select "Select store location Crosta Pizza - Salcedo Crosta Pizza - San Juan" at bounding box center [782, 264] width 359 height 31
select select "5fabb2e53664a8677beaeb89"
click at [603, 249] on select "Select store location Crosta Pizza - Salcedo Crosta Pizza - San Juan" at bounding box center [782, 264] width 359 height 31
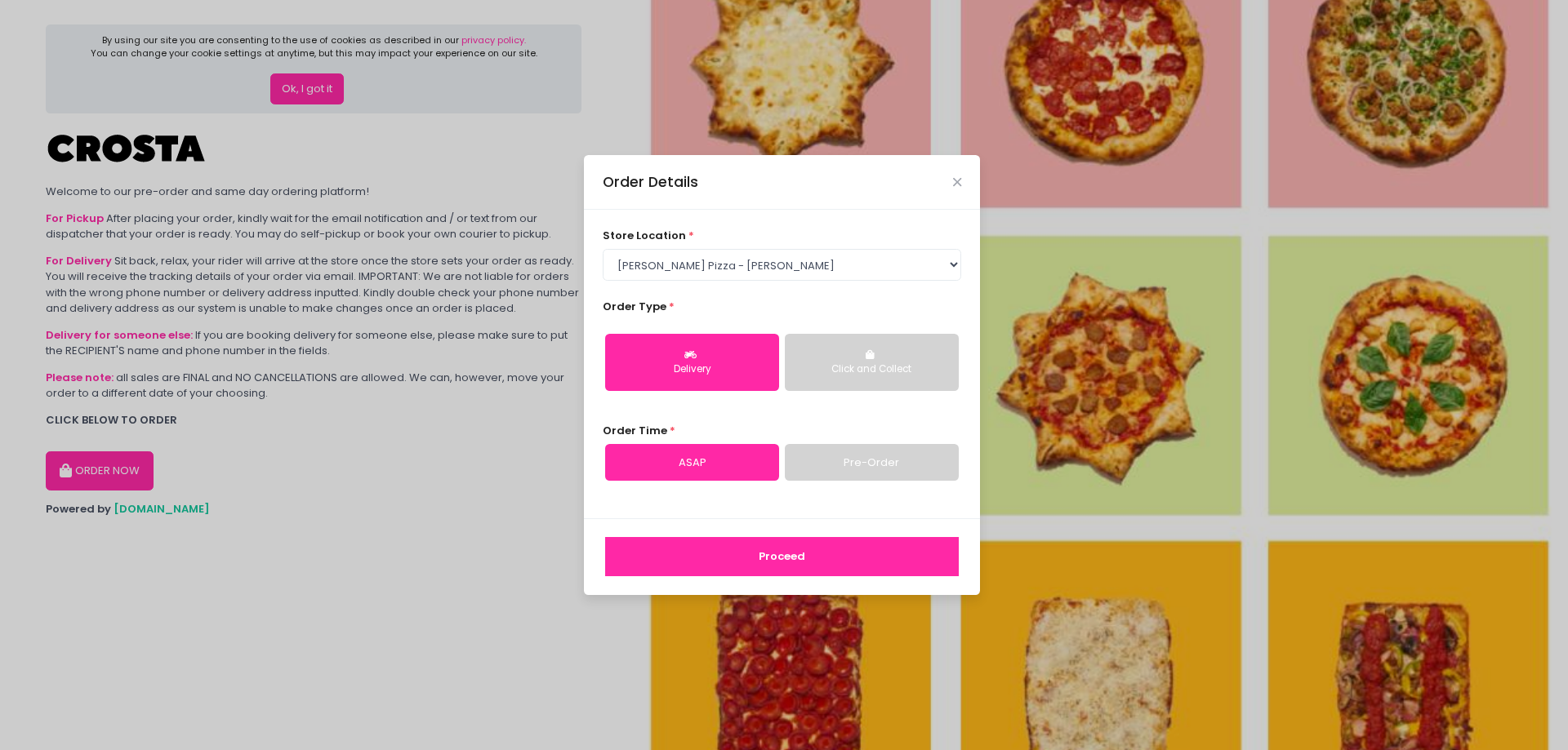
click at [844, 358] on button "Click and Collect" at bounding box center [871, 362] width 174 height 57
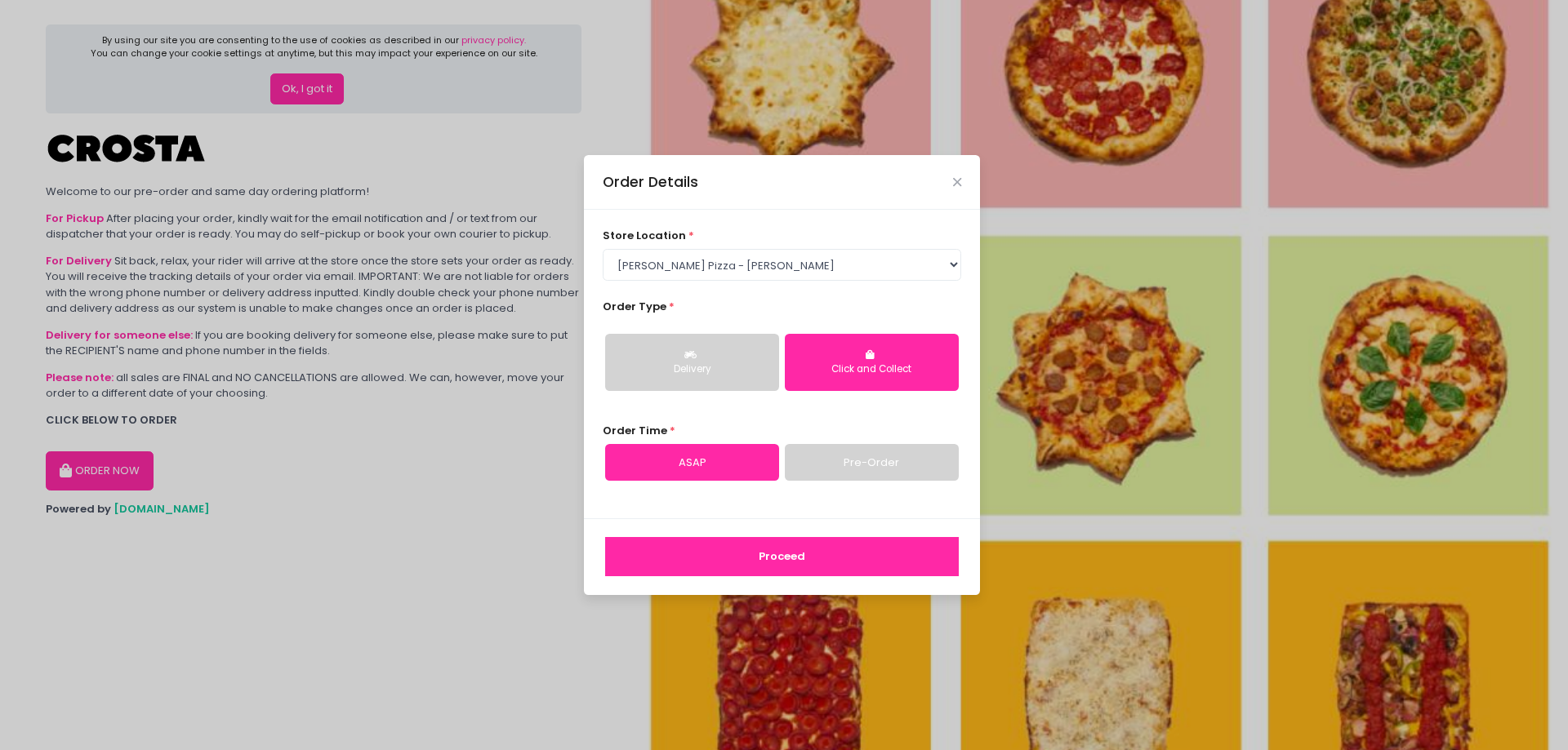
click at [764, 559] on button "Proceed" at bounding box center [781, 557] width 354 height 39
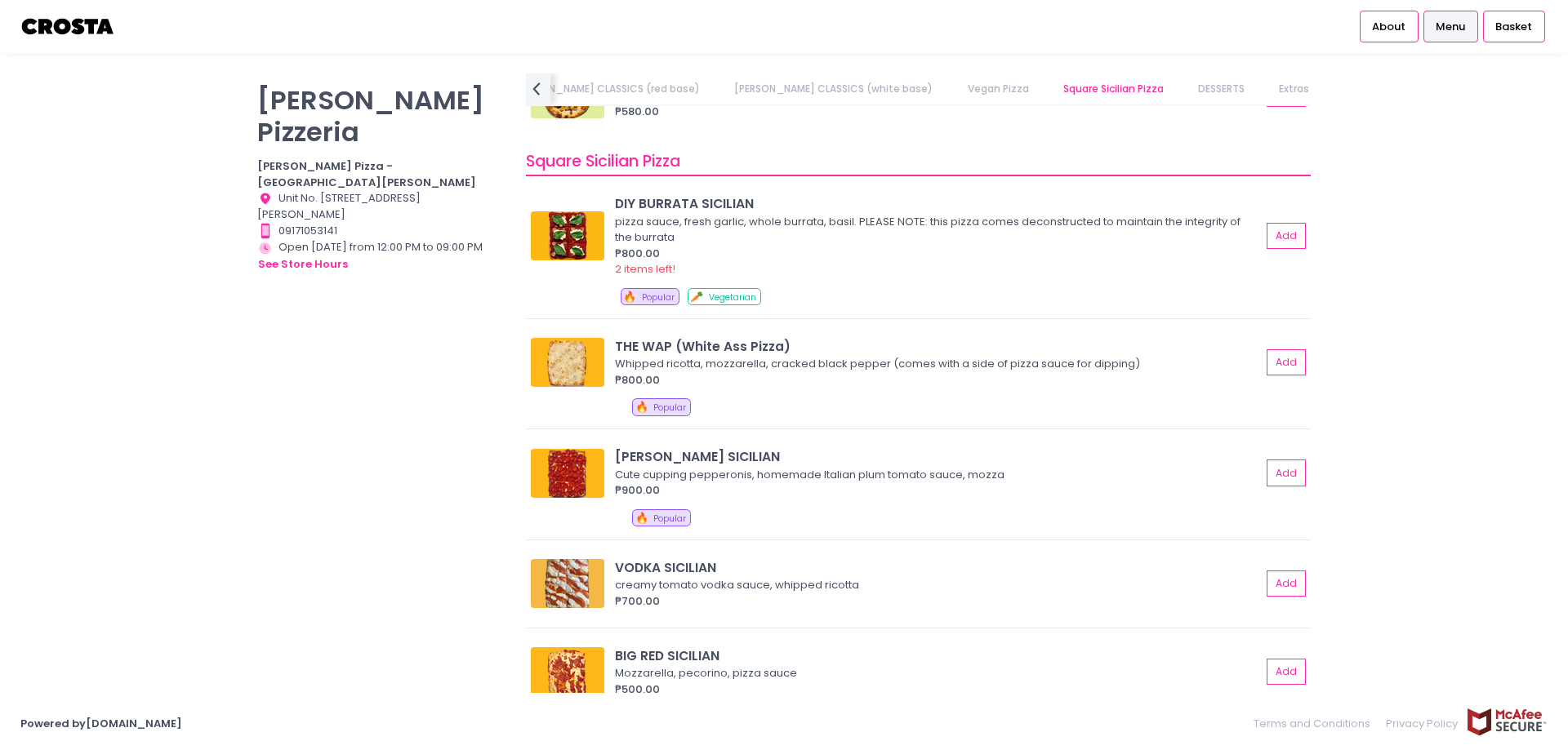
scroll to position [1911, 0]
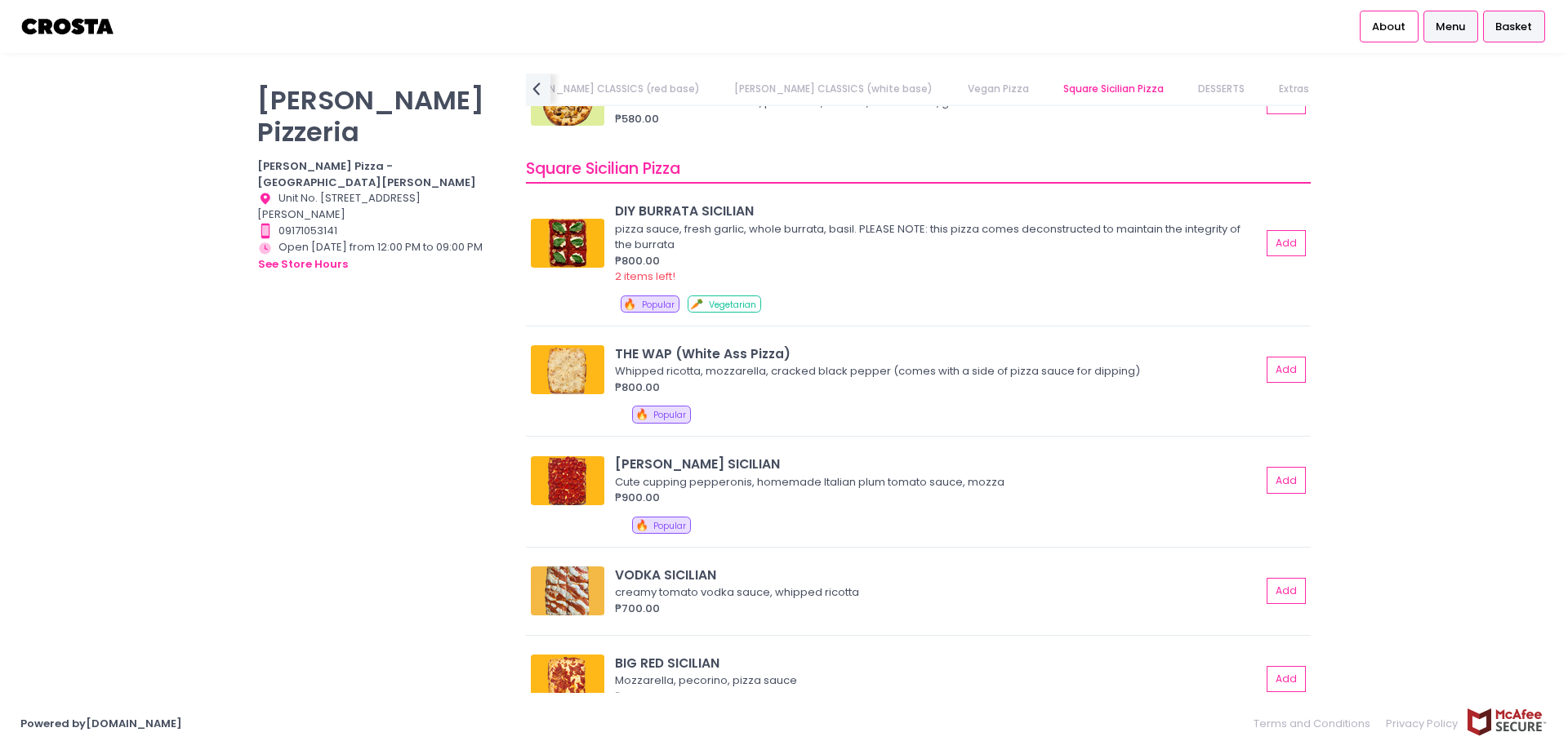
click at [1509, 17] on div "Basket" at bounding box center [1514, 26] width 62 height 31
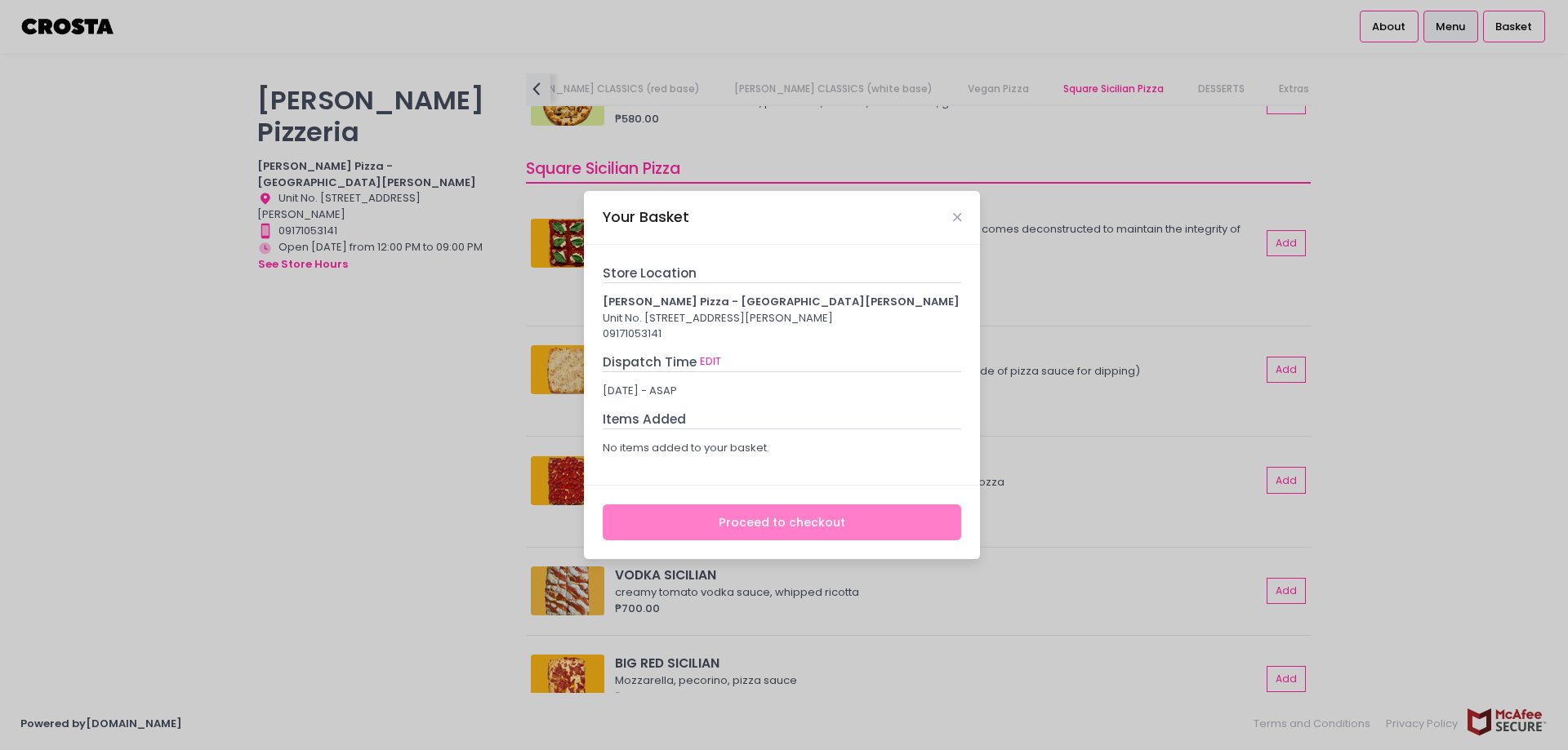
click at [672, 311] on div "Unit No. [STREET_ADDRESS][PERSON_NAME]" at bounding box center [782, 319] width 359 height 17
click at [668, 294] on b "[PERSON_NAME] Pizza - [GEOGRAPHIC_DATA][PERSON_NAME]" at bounding box center [781, 302] width 357 height 16
drag, startPoint x: 320, startPoint y: 278, endPoint x: 286, endPoint y: 225, distance: 63.0
click at [319, 279] on div "Your Basket Store Location [PERSON_NAME] Pizza - [GEOGRAPHIC_DATA][PERSON_NAME]…" at bounding box center [784, 375] width 1568 height 750
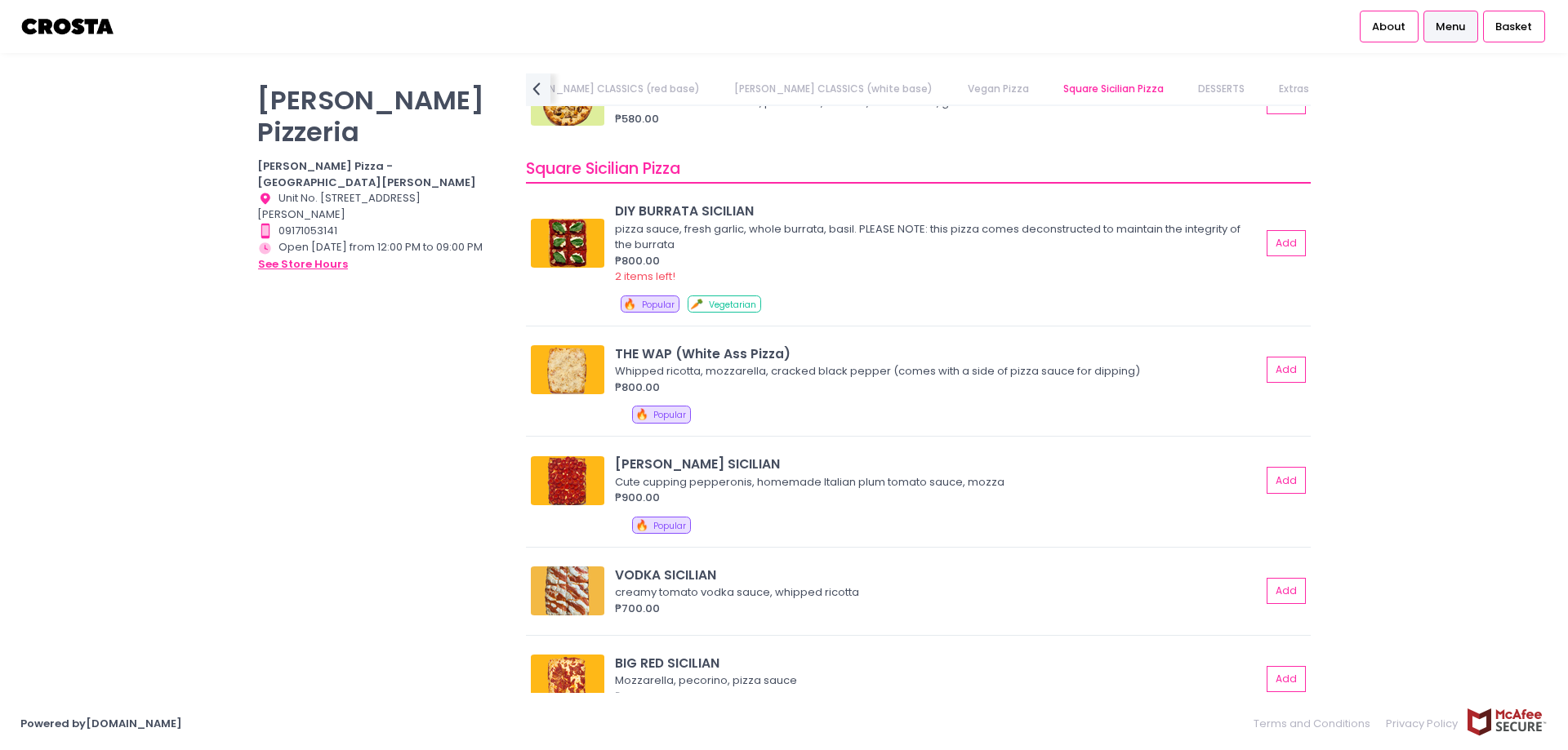
click at [289, 256] on button "see store hours" at bounding box center [303, 265] width 92 height 18
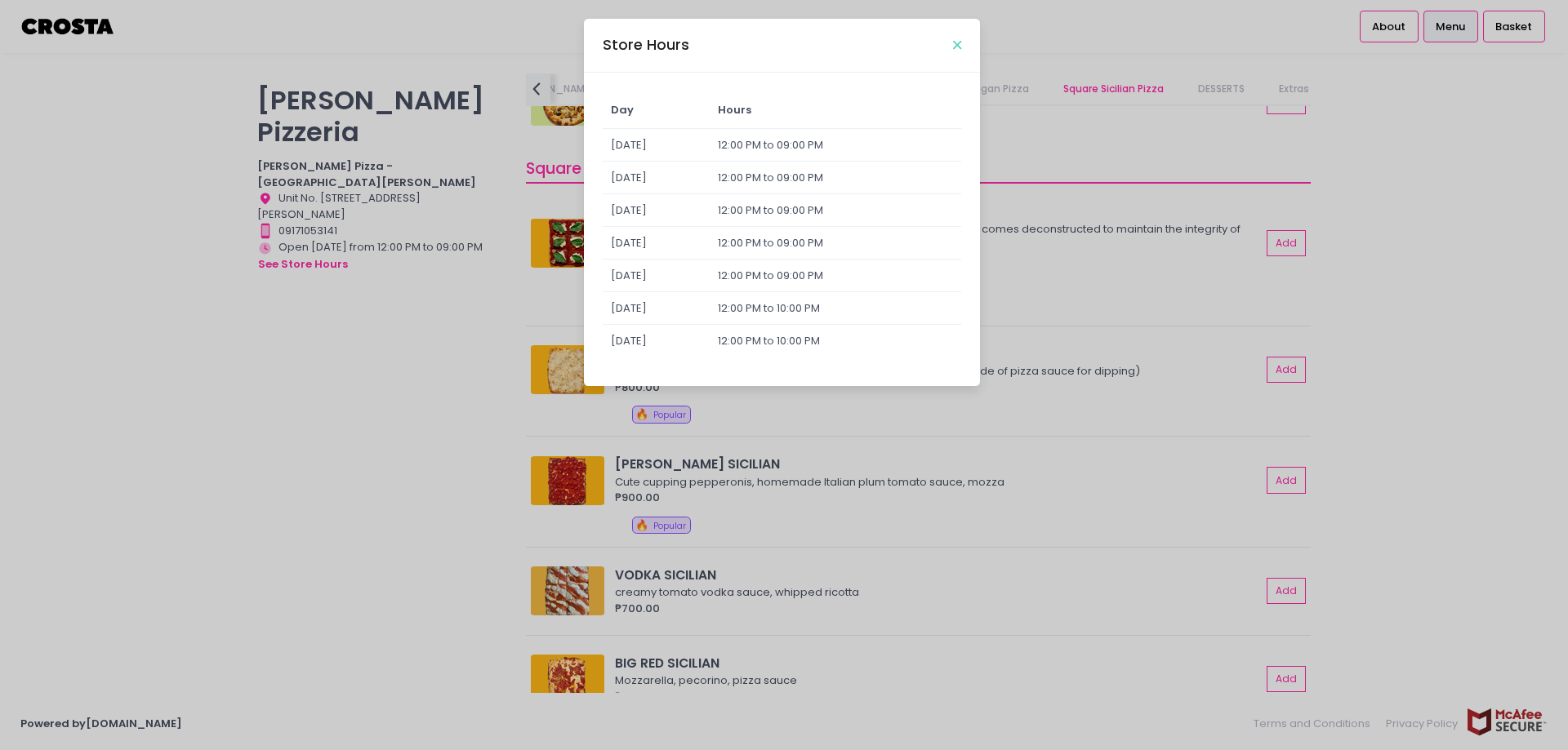
click at [954, 46] on button "Close" at bounding box center [957, 44] width 8 height 8
